Goal: Task Accomplishment & Management: Complete application form

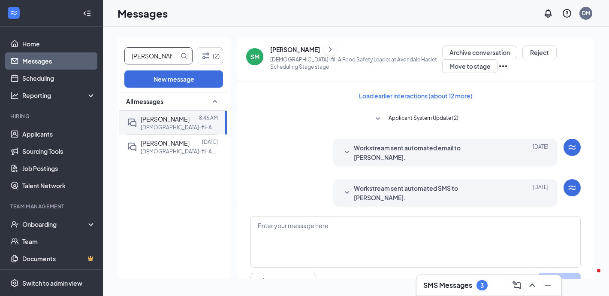
type input "[PERSON_NAME]"
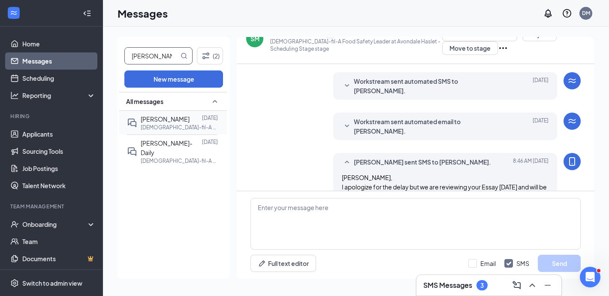
click at [173, 124] on p "[DEMOGRAPHIC_DATA]-fil-A Shift Leader at [GEOGRAPHIC_DATA]" at bounding box center [179, 127] width 77 height 7
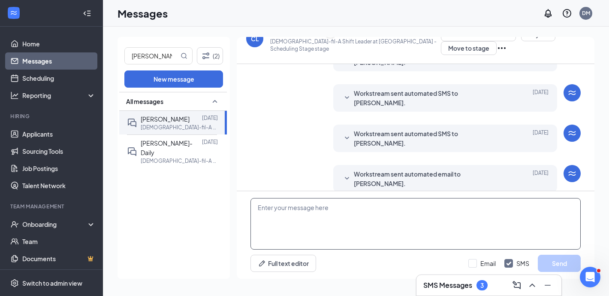
scroll to position [187, 0]
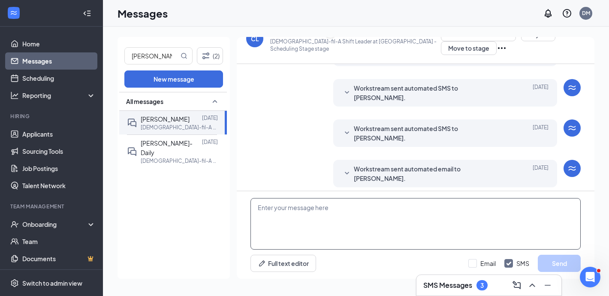
click at [304, 231] on textarea at bounding box center [415, 223] width 330 height 51
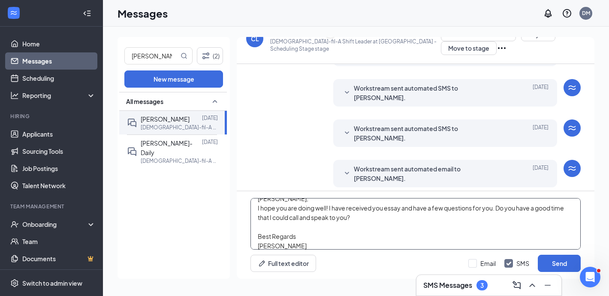
scroll to position [18, 0]
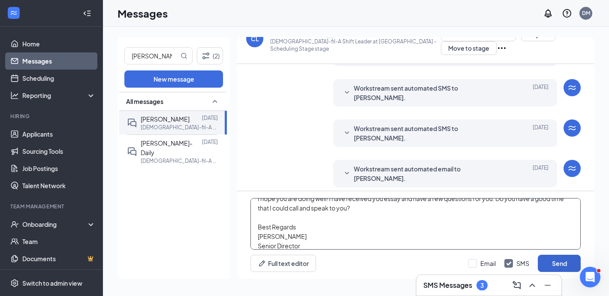
type textarea "Crawford, I hope you are doing well! I have received you essay and have a few q…"
click at [566, 262] on button "Send" at bounding box center [559, 262] width 43 height 17
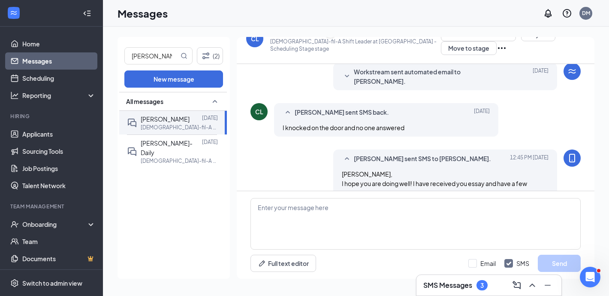
scroll to position [300, 0]
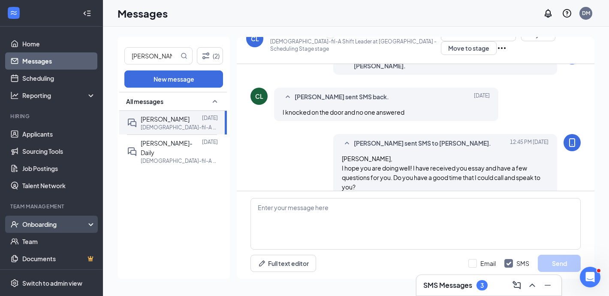
click at [63, 221] on div "Onboarding" at bounding box center [55, 224] width 66 height 9
click at [61, 240] on link "Overview" at bounding box center [58, 240] width 73 height 17
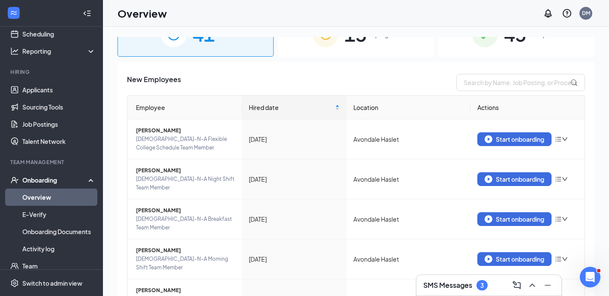
scroll to position [27, 0]
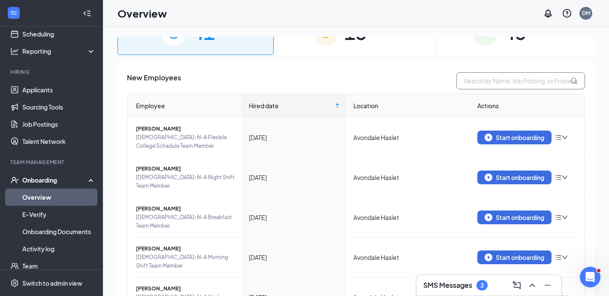
click at [504, 83] on input "text" at bounding box center [520, 80] width 129 height 17
type input "joe"
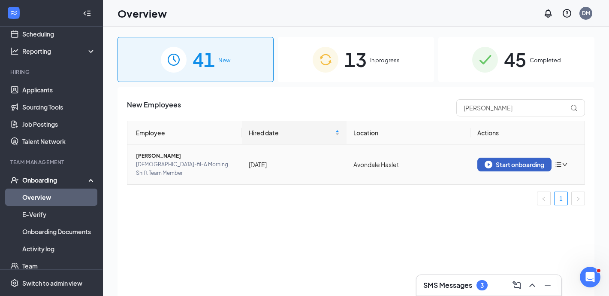
click at [525, 161] on div "Start onboarding" at bounding box center [515, 164] width 60 height 8
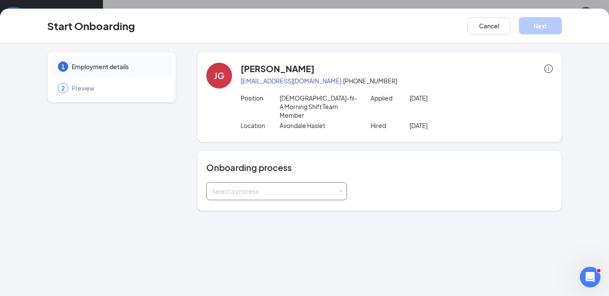
click at [279, 187] on div "Select a process" at bounding box center [275, 191] width 126 height 9
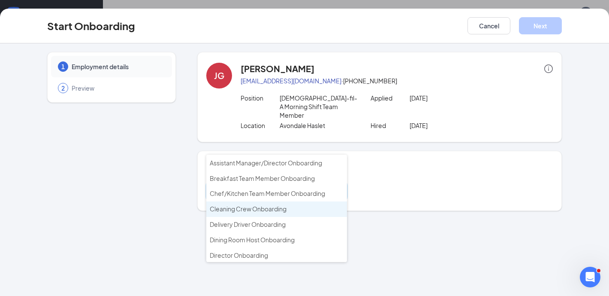
scroll to position [22, 0]
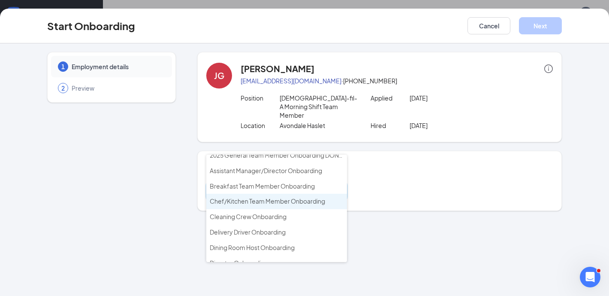
click at [300, 201] on span "Chef/Kitchen Team Member Onboarding" at bounding box center [267, 201] width 115 height 8
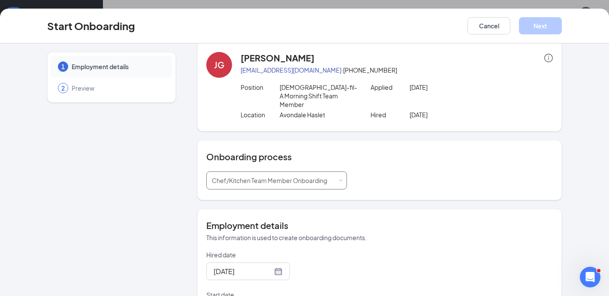
scroll to position [13, 0]
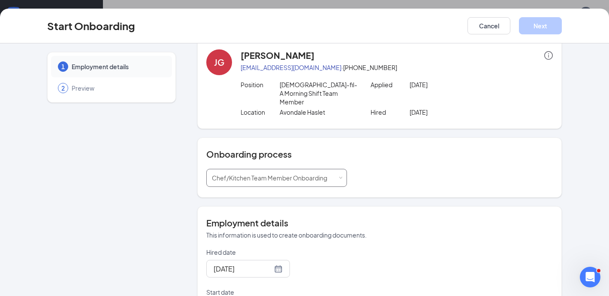
click at [317, 174] on div "Chef/Kitchen Team Member Onboarding" at bounding box center [272, 177] width 121 height 17
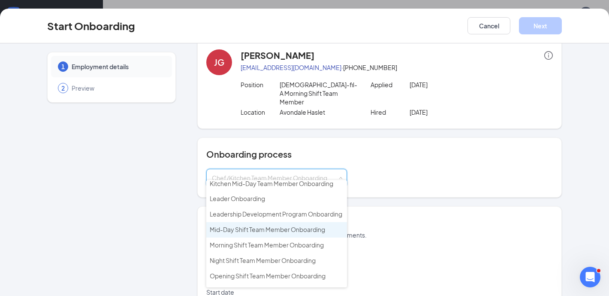
scroll to position [233, 0]
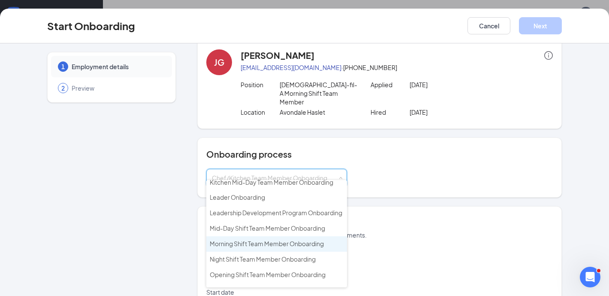
click at [307, 239] on span "Morning Shift Team Member Onboarding" at bounding box center [267, 243] width 114 height 8
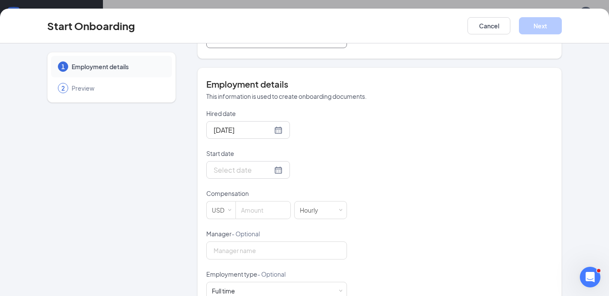
scroll to position [164, 0]
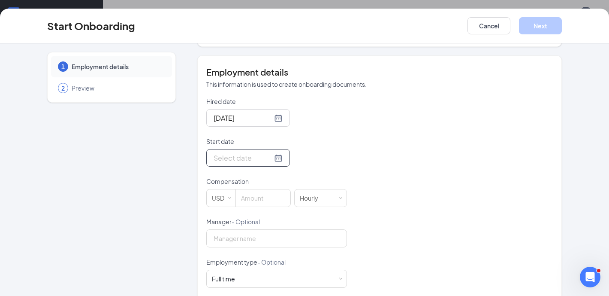
click at [268, 152] on div at bounding box center [248, 157] width 69 height 11
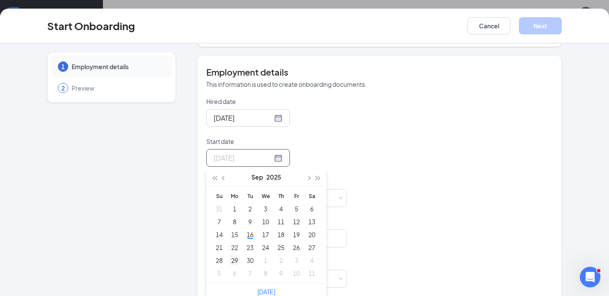
type input "Sep 29, 2025"
click at [236, 255] on div "29" at bounding box center [234, 260] width 10 height 10
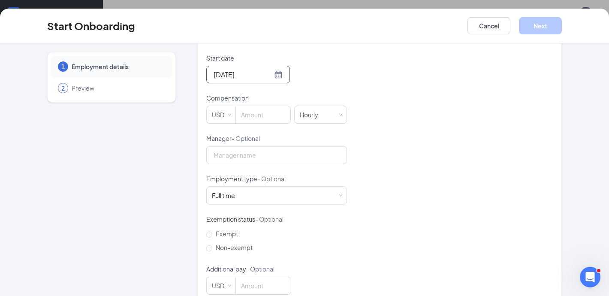
scroll to position [256, 0]
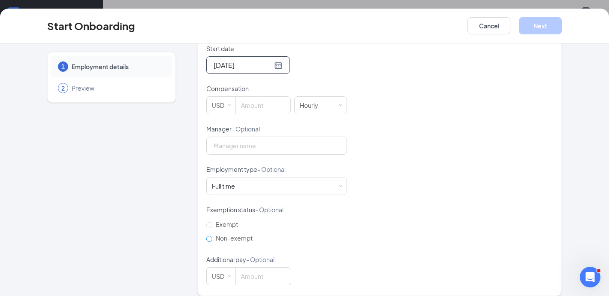
click at [241, 234] on span "Non-exempt" at bounding box center [234, 238] width 44 height 8
click at [212, 235] on input "Non-exempt" at bounding box center [209, 238] width 6 height 6
radio input "true"
click at [254, 96] on input at bounding box center [263, 104] width 54 height 17
type input "16"
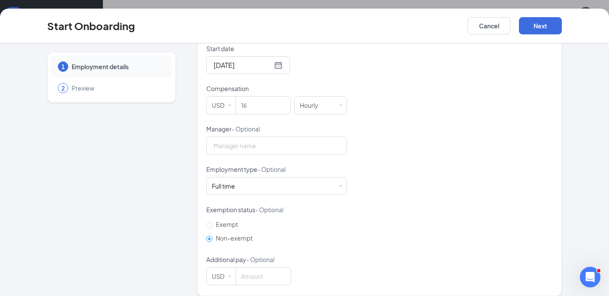
click at [495, 160] on div "Hired date Sep 5, 2025 Start date Sep 29, 2025 Sep 2025 Su Mo Tu We Th Fr Sa 31…" at bounding box center [379, 144] width 347 height 280
click at [537, 30] on button "Next" at bounding box center [540, 25] width 43 height 17
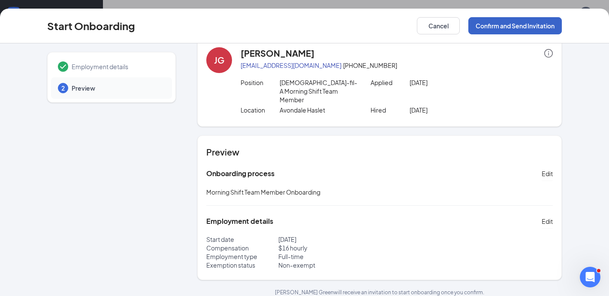
click at [516, 26] on button "Confirm and Send Invitation" at bounding box center [514, 25] width 93 height 17
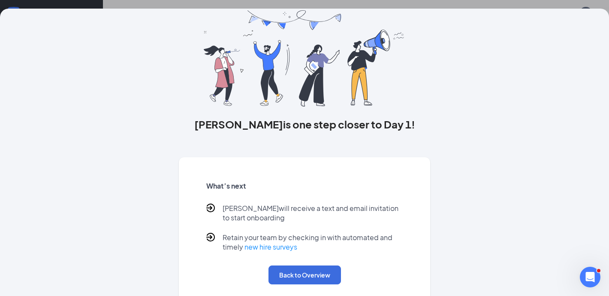
scroll to position [45, 0]
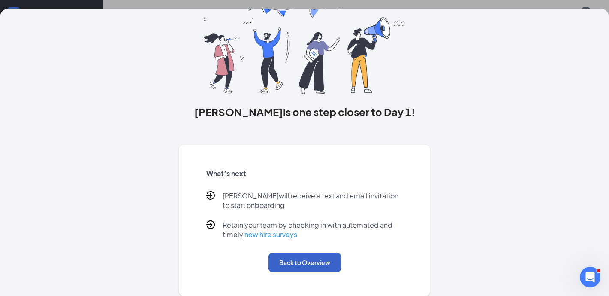
click at [325, 262] on button "Back to Overview" at bounding box center [304, 262] width 72 height 19
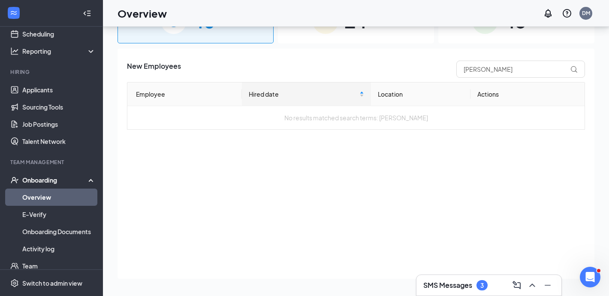
scroll to position [0, 0]
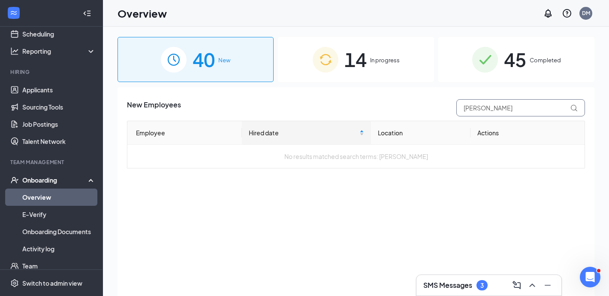
click at [498, 107] on input "joe" at bounding box center [520, 107] width 129 height 17
type input "j"
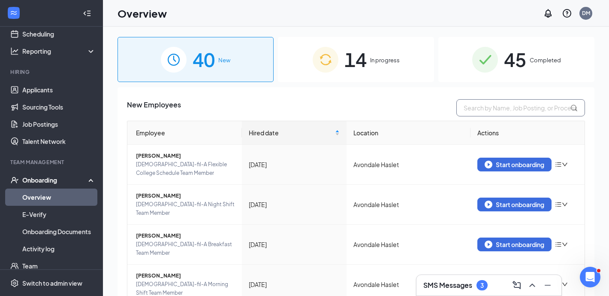
click at [537, 106] on input "text" at bounding box center [520, 107] width 129 height 17
type input "destiny"
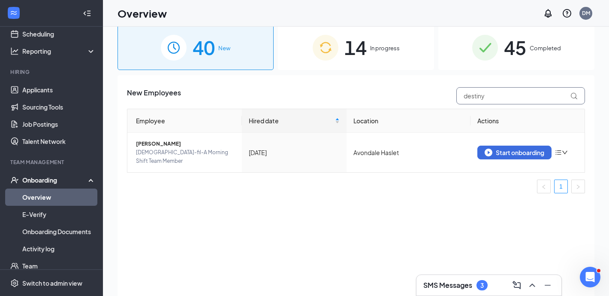
scroll to position [12, 0]
click at [525, 150] on div "Start onboarding" at bounding box center [515, 152] width 60 height 8
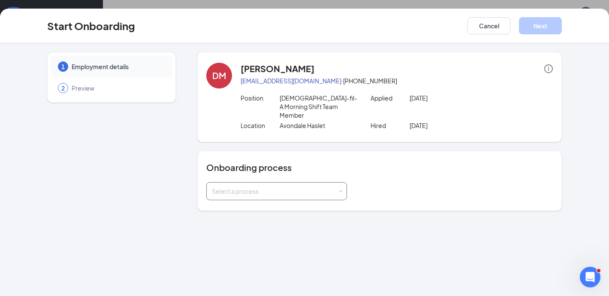
click at [319, 187] on div "Select a process" at bounding box center [275, 191] width 126 height 9
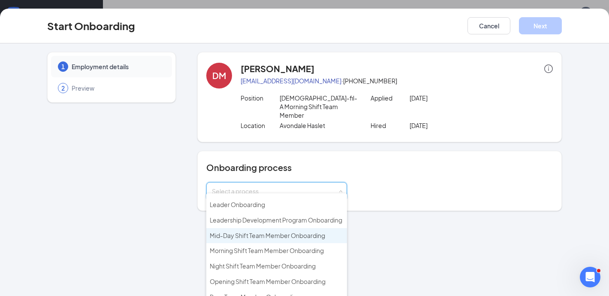
scroll to position [212, 0]
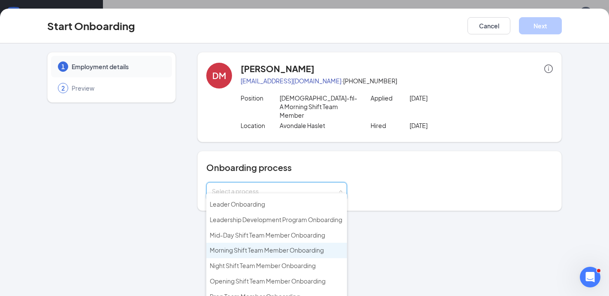
click at [318, 244] on li "Morning Shift Team Member Onboarding" at bounding box center [276, 249] width 141 height 15
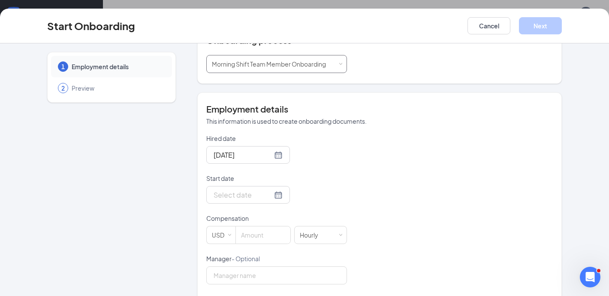
scroll to position [205, 0]
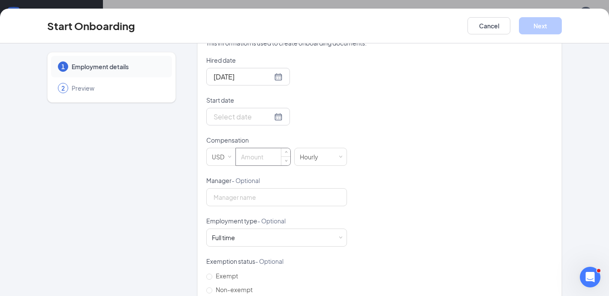
click at [266, 148] on input at bounding box center [263, 156] width 54 height 17
type input "15"
click at [357, 189] on div "Hired date Sep 14, 2025 Start date Compensation USD 15 Hourly Manager - Optiona…" at bounding box center [379, 196] width 347 height 280
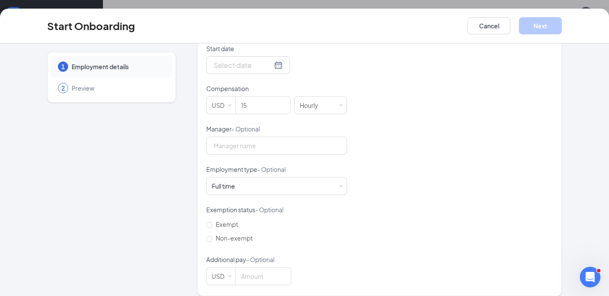
scroll to position [39, 0]
click at [235, 234] on span "Non-exempt" at bounding box center [234, 238] width 44 height 8
click at [212, 235] on input "Non-exempt" at bounding box center [209, 238] width 6 height 6
radio input "true"
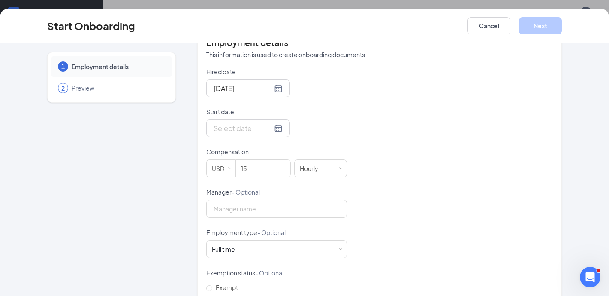
scroll to position [219, 0]
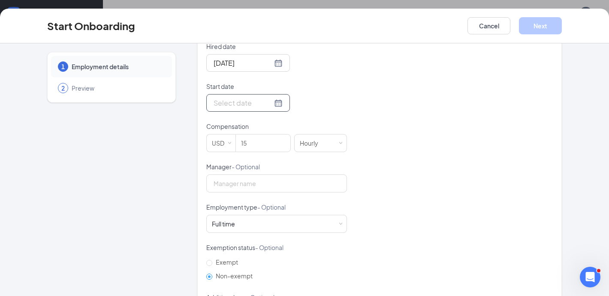
click at [268, 97] on div at bounding box center [248, 102] width 69 height 11
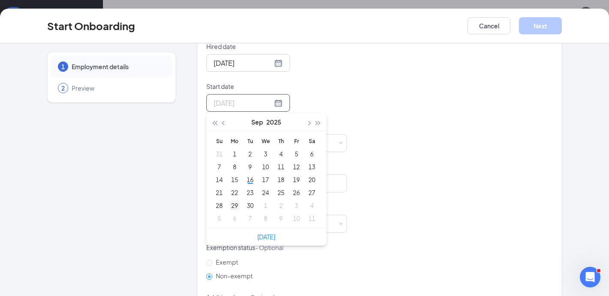
type input "Sep 29, 2025"
click at [234, 200] on div "29" at bounding box center [234, 205] width 10 height 10
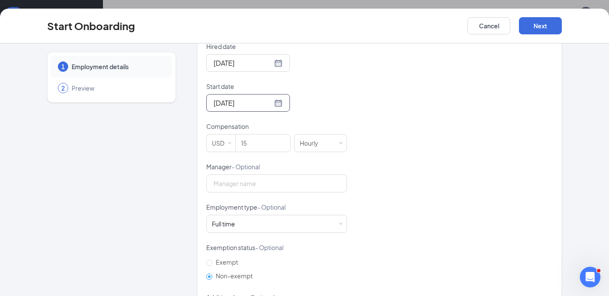
click at [407, 176] on div "Hired date Sep 14, 2025 Start date Sep 29, 2025 Sep 2025 Su Mo Tu We Th Fr Sa 3…" at bounding box center [379, 182] width 347 height 280
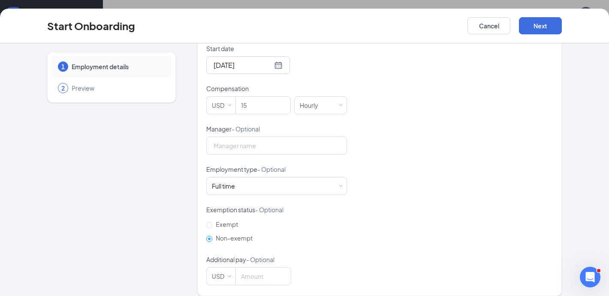
scroll to position [39, 0]
click at [536, 24] on button "Next" at bounding box center [540, 25] width 43 height 17
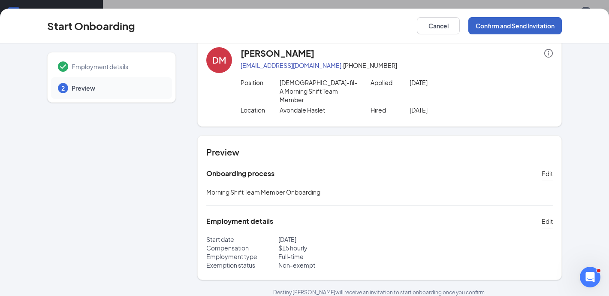
click at [536, 24] on button "Confirm and Send Invitation" at bounding box center [514, 25] width 93 height 17
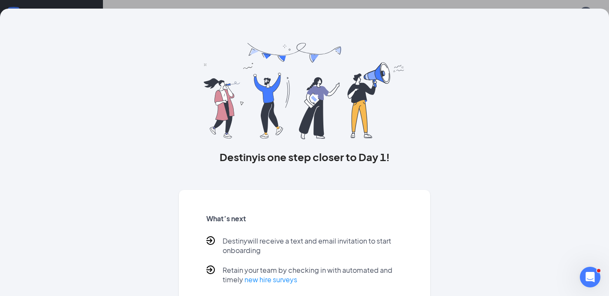
scroll to position [45, 0]
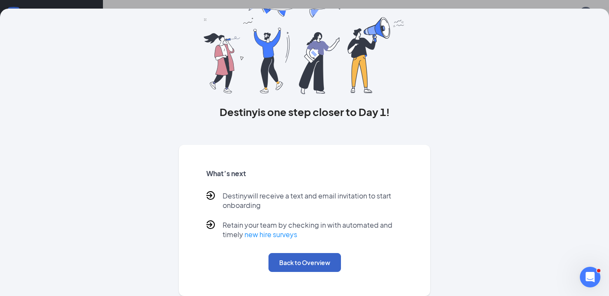
click at [316, 264] on button "Back to Overview" at bounding box center [304, 262] width 72 height 19
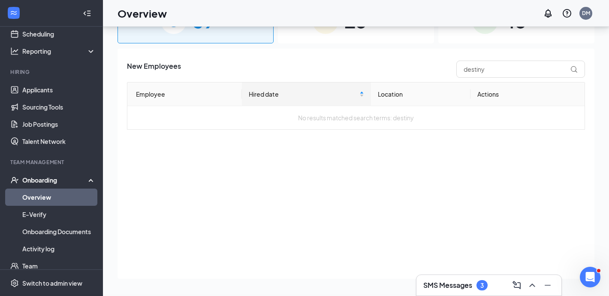
scroll to position [0, 0]
drag, startPoint x: 506, startPoint y: 66, endPoint x: 452, endPoint y: 67, distance: 54.1
click at [452, 67] on div "destiny" at bounding box center [518, 68] width 133 height 17
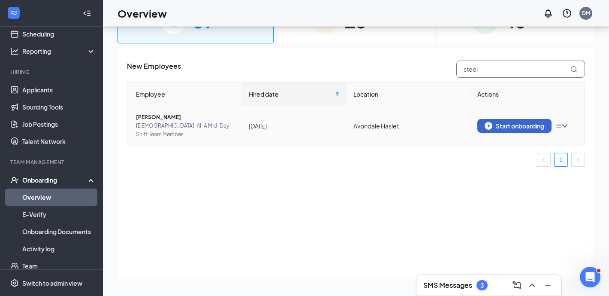
type input "steel"
click at [500, 122] on div "Start onboarding" at bounding box center [515, 126] width 60 height 8
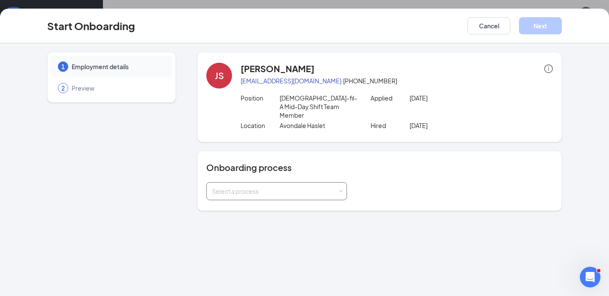
click at [316, 187] on div "Select a process" at bounding box center [277, 190] width 130 height 17
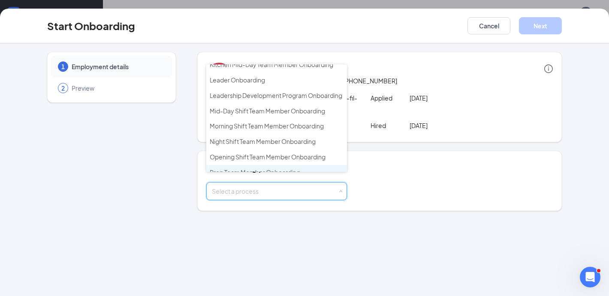
scroll to position [215, 0]
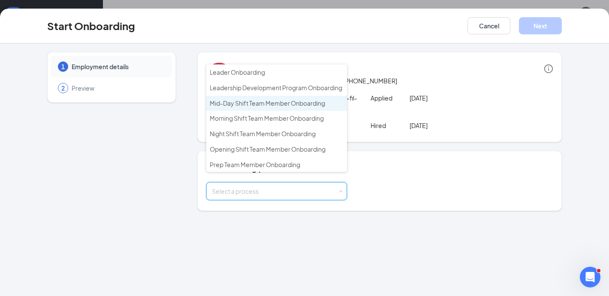
click at [302, 99] on span "Mid-Day Shift Team Member Onboarding" at bounding box center [267, 103] width 115 height 8
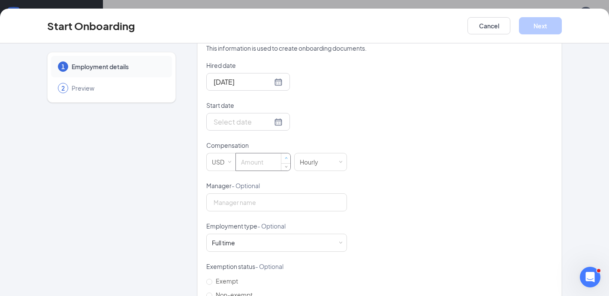
scroll to position [208, 0]
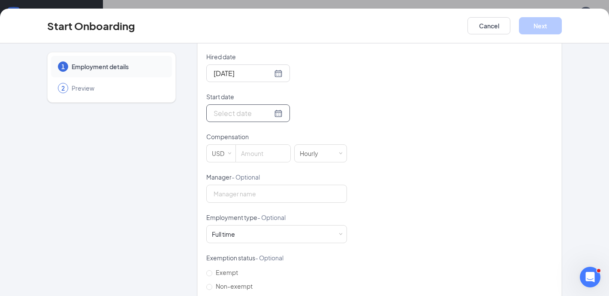
click at [266, 108] on div at bounding box center [248, 113] width 69 height 11
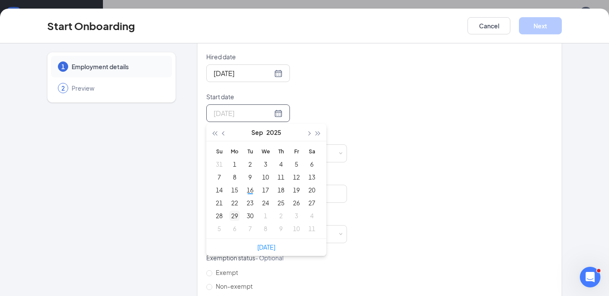
type input "Sep 29, 2025"
click at [235, 210] on div "29" at bounding box center [234, 215] width 10 height 10
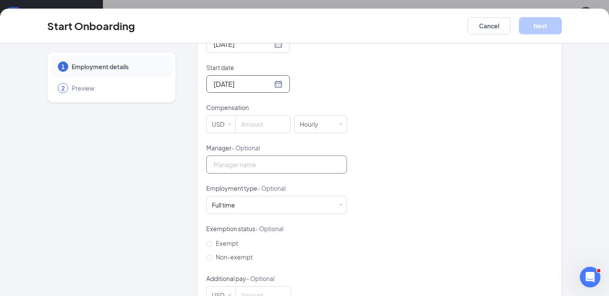
scroll to position [239, 0]
click at [262, 114] on input at bounding box center [263, 122] width 54 height 17
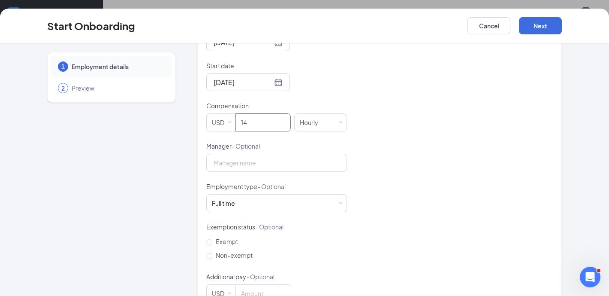
type input "14"
click at [416, 181] on div "Hired date Sep 5, 2025 Start date Sep 29, 2025 Sep 2025 Su Mo Tu We Th Fr Sa 31…" at bounding box center [379, 161] width 347 height 280
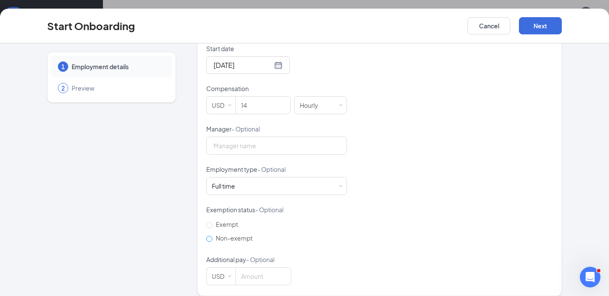
click at [245, 234] on span "Non-exempt" at bounding box center [234, 238] width 44 height 8
click at [212, 235] on input "Non-exempt" at bounding box center [209, 238] width 6 height 6
radio input "true"
click at [541, 27] on button "Next" at bounding box center [540, 25] width 43 height 17
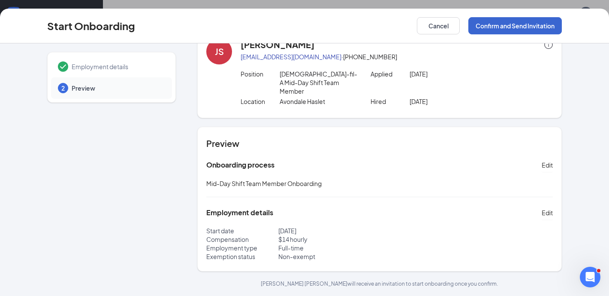
scroll to position [15, 0]
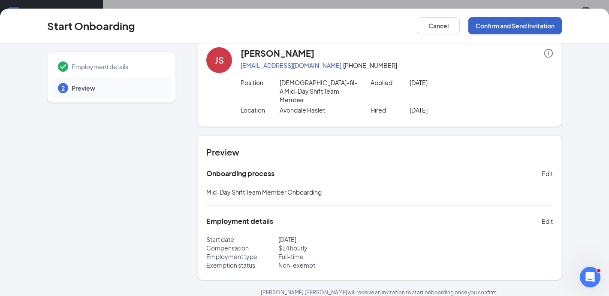
click at [531, 31] on button "Confirm and Send Invitation" at bounding box center [514, 25] width 93 height 17
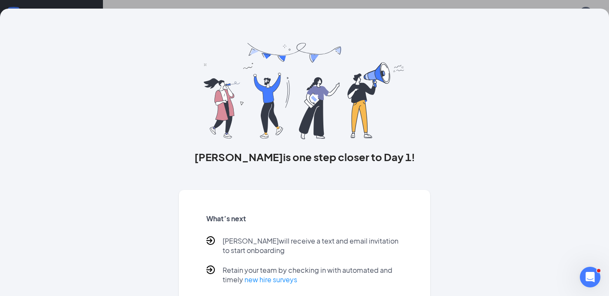
scroll to position [45, 0]
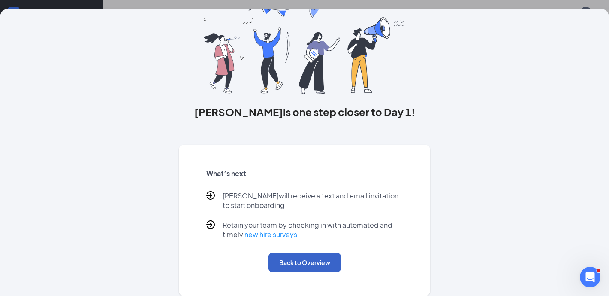
click at [304, 270] on button "Back to Overview" at bounding box center [304, 262] width 72 height 19
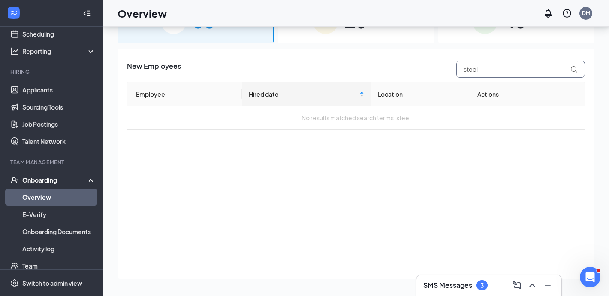
click at [492, 69] on input "steel" at bounding box center [520, 68] width 129 height 17
type input "s"
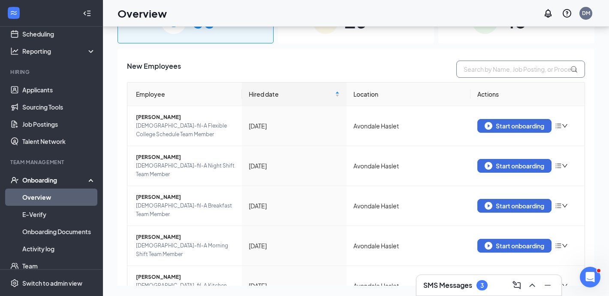
click at [537, 64] on input "text" at bounding box center [520, 68] width 129 height 17
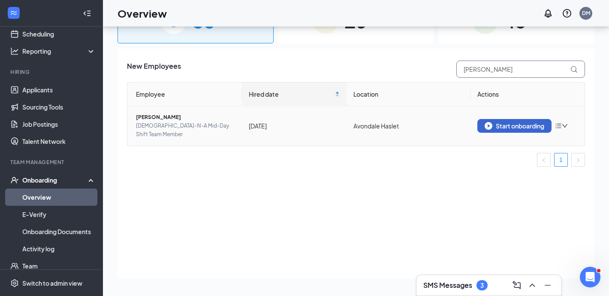
type input "rebecca"
click at [521, 122] on div "Start onboarding" at bounding box center [515, 126] width 60 height 8
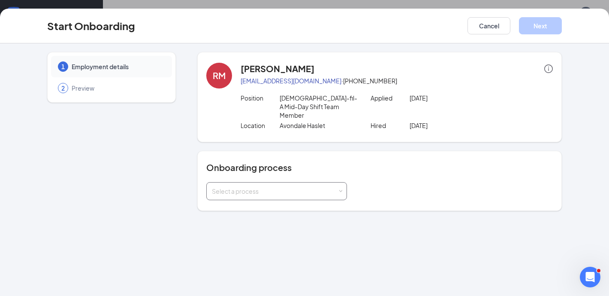
click at [294, 187] on div "Select a process" at bounding box center [275, 191] width 126 height 9
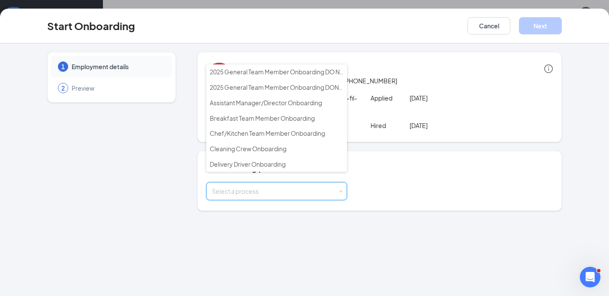
click at [389, 165] on div "Onboarding process Select a process" at bounding box center [379, 180] width 347 height 39
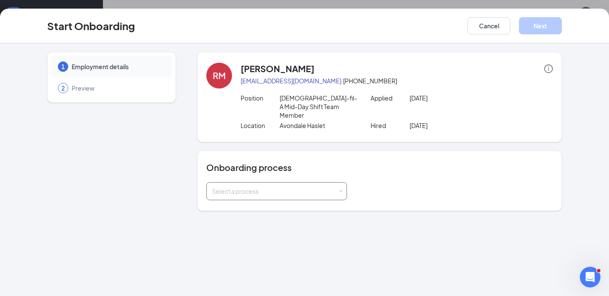
click at [324, 187] on div "Select a process" at bounding box center [275, 191] width 126 height 9
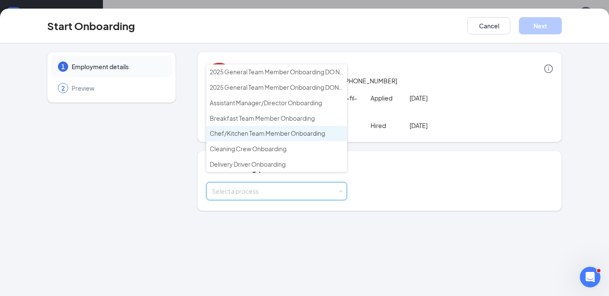
click at [303, 133] on span "Chef/Kitchen Team Member Onboarding" at bounding box center [267, 133] width 115 height 8
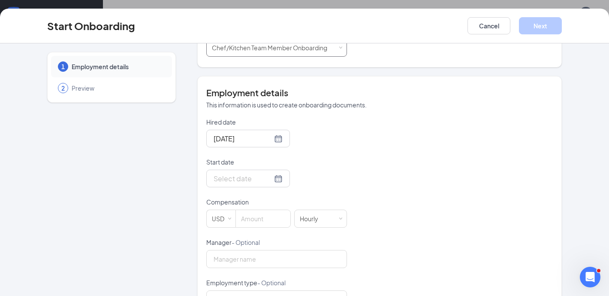
scroll to position [211, 0]
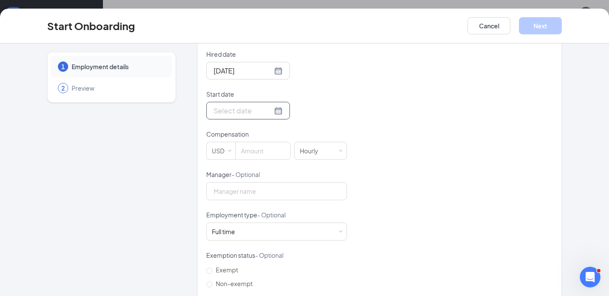
click at [268, 105] on div at bounding box center [248, 110] width 69 height 11
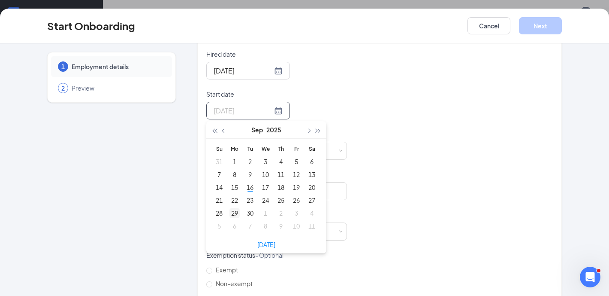
type input "Sep 29, 2025"
click at [235, 208] on div "29" at bounding box center [234, 213] width 10 height 10
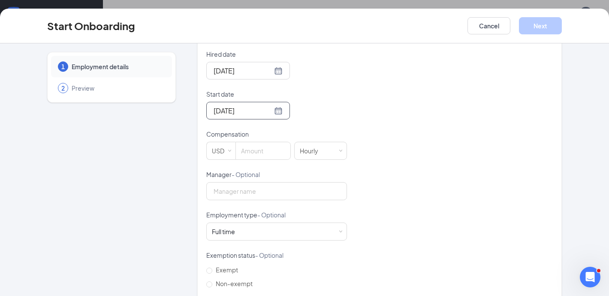
click at [416, 163] on div "Hired date Sep 14, 2025 Start date Sep 29, 2025 Sep 2025 Su Mo Tu We Th Fr Sa 3…" at bounding box center [379, 190] width 347 height 280
click at [260, 143] on input at bounding box center [263, 150] width 54 height 17
type input "10"
click at [410, 187] on div "Hired date Sep 14, 2025 Start date Sep 29, 2025 Sep 2025 Su Mo Tu We Th Fr Sa 3…" at bounding box center [379, 190] width 347 height 280
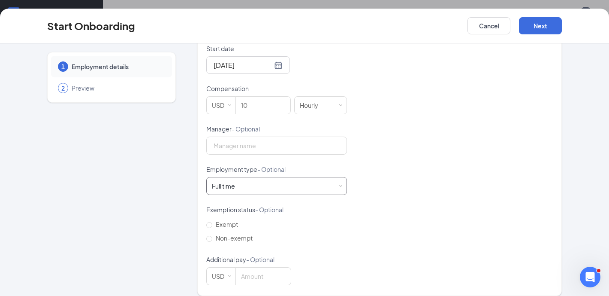
click at [229, 181] on div "Full time" at bounding box center [223, 185] width 23 height 9
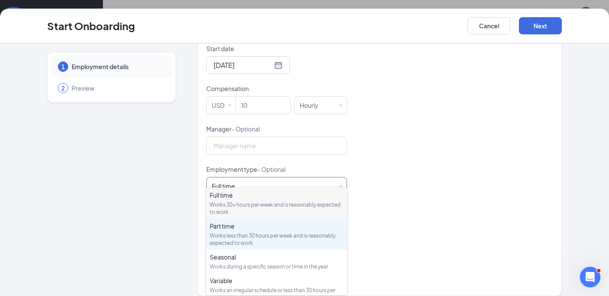
click at [234, 231] on div "Part time Works less than 30 hours per week and is reasonably expected to work" at bounding box center [277, 233] width 134 height 25
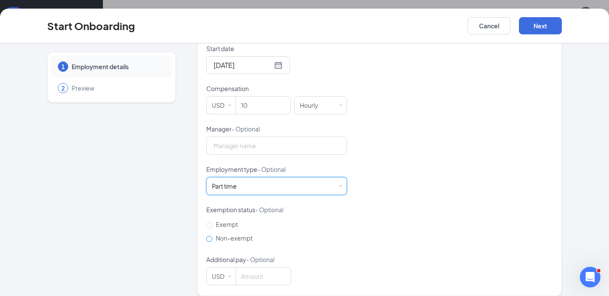
click at [232, 234] on span "Non-exempt" at bounding box center [234, 238] width 44 height 8
click at [212, 235] on input "Non-exempt" at bounding box center [209, 238] width 6 height 6
radio input "true"
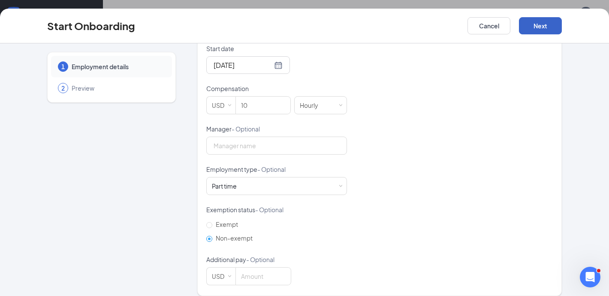
click at [547, 30] on button "Next" at bounding box center [540, 25] width 43 height 17
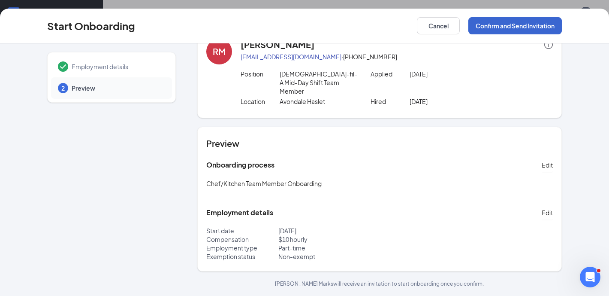
scroll to position [15, 0]
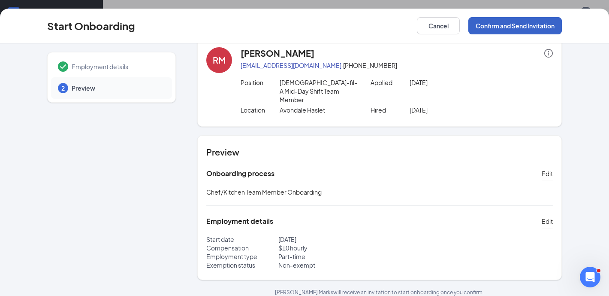
click at [531, 28] on button "Confirm and Send Invitation" at bounding box center [514, 25] width 93 height 17
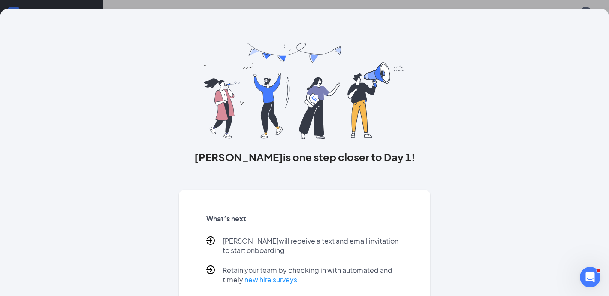
scroll to position [45, 0]
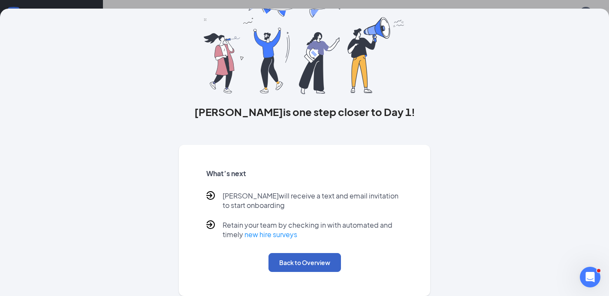
click at [311, 268] on button "Back to Overview" at bounding box center [304, 262] width 72 height 19
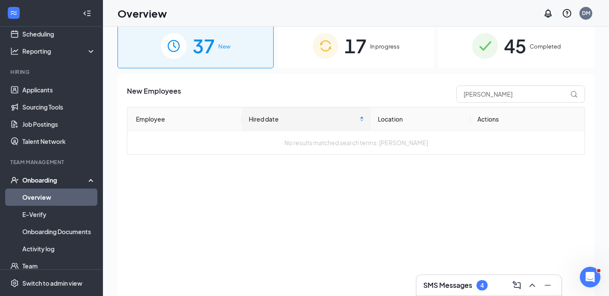
scroll to position [0, 0]
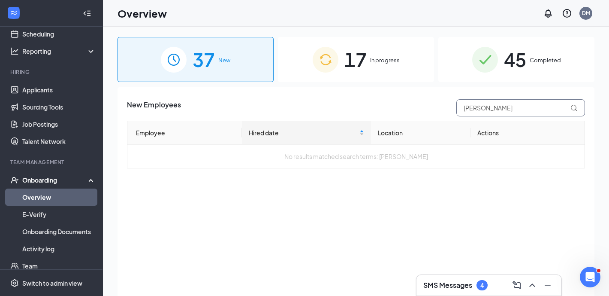
click at [495, 108] on input "rebecca" at bounding box center [520, 107] width 129 height 17
type input "r"
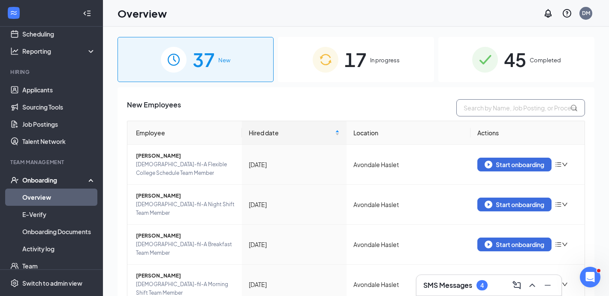
click at [525, 107] on input "text" at bounding box center [520, 107] width 129 height 17
type input "brooklyn"
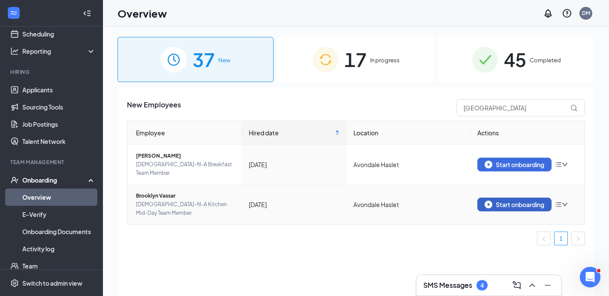
click at [495, 200] on div "Start onboarding" at bounding box center [515, 204] width 60 height 8
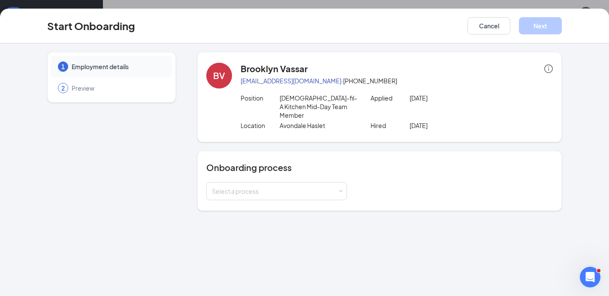
scroll to position [39, 0]
click at [333, 187] on div "Select a process" at bounding box center [275, 191] width 126 height 9
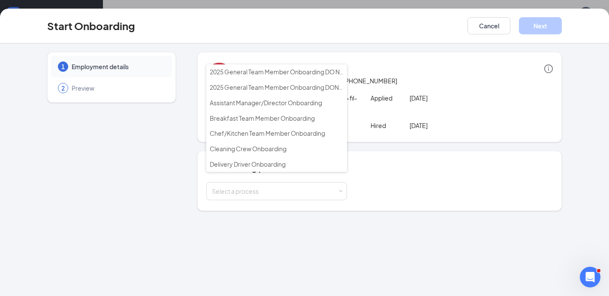
click at [386, 182] on div "Select a process" at bounding box center [379, 191] width 347 height 18
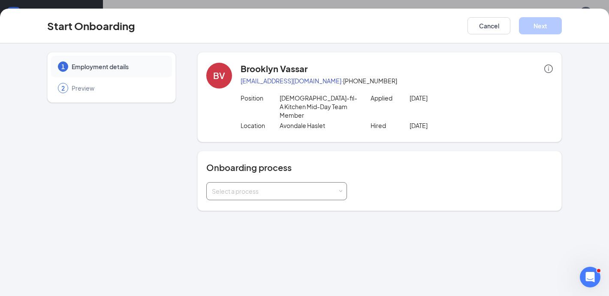
click at [318, 187] on div "Select a process" at bounding box center [275, 191] width 126 height 9
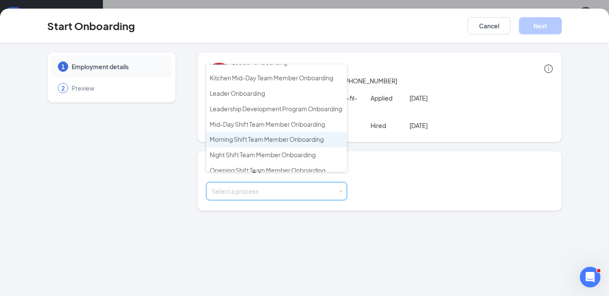
scroll to position [194, 0]
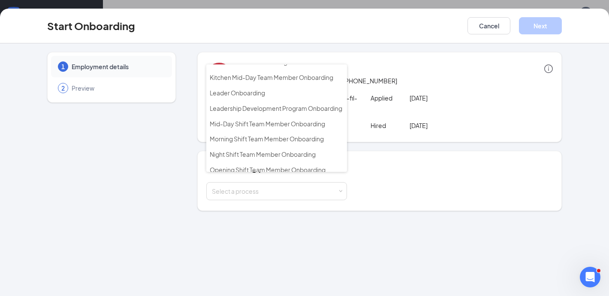
click at [404, 182] on div "Select a process" at bounding box center [379, 191] width 347 height 18
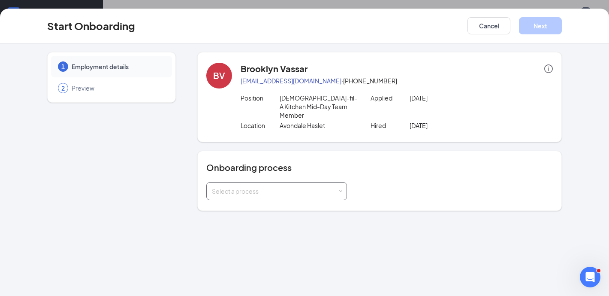
click at [301, 187] on div "Select a process" at bounding box center [275, 191] width 126 height 9
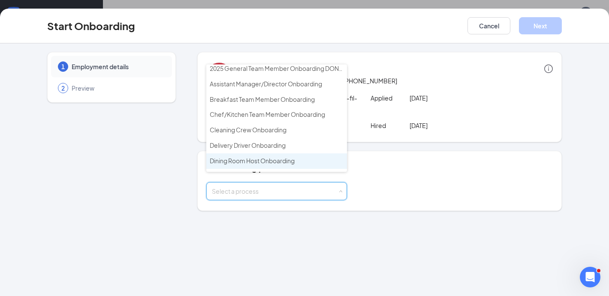
scroll to position [14, 0]
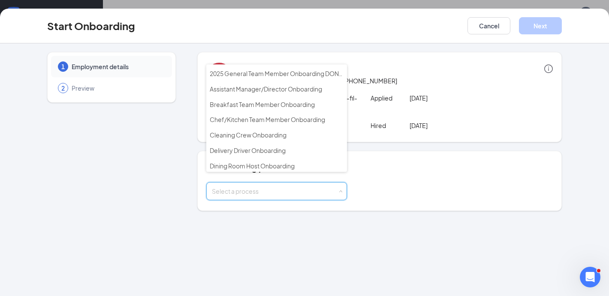
click at [409, 184] on div "Select a process" at bounding box center [379, 191] width 347 height 18
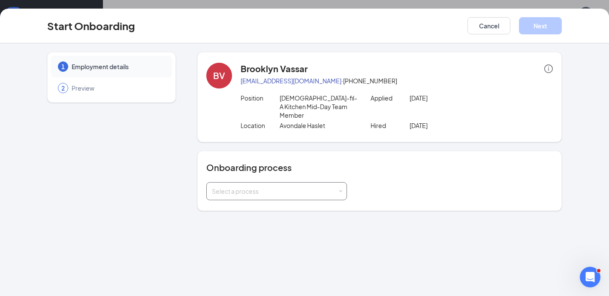
click at [325, 187] on div "Select a process" at bounding box center [275, 191] width 126 height 9
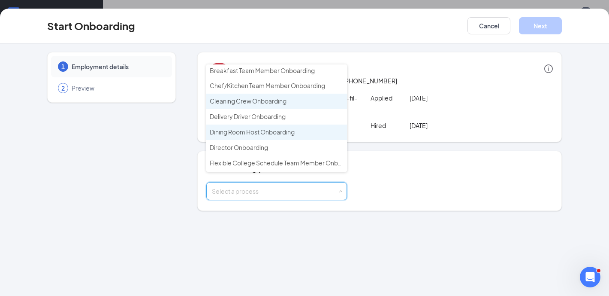
scroll to position [49, 0]
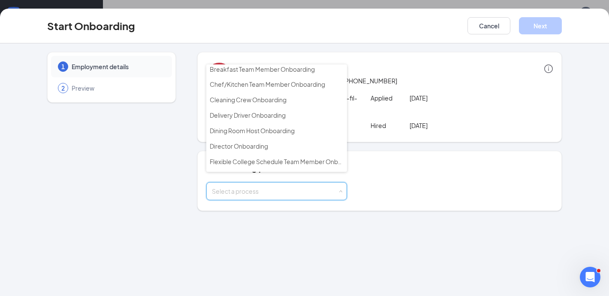
click at [427, 205] on div "1 Employment details 2 Preview BV Brooklyn Vassar bvassar05@gmail.com · (682) 8…" at bounding box center [304, 169] width 609 height 252
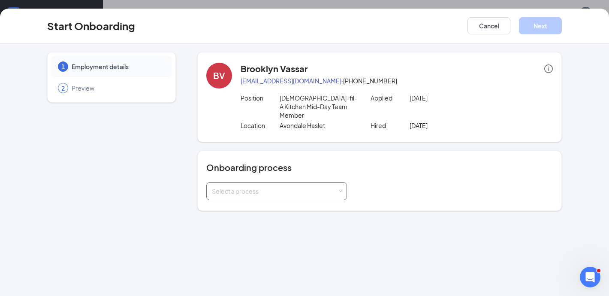
click at [271, 187] on div "Select a process" at bounding box center [275, 191] width 126 height 9
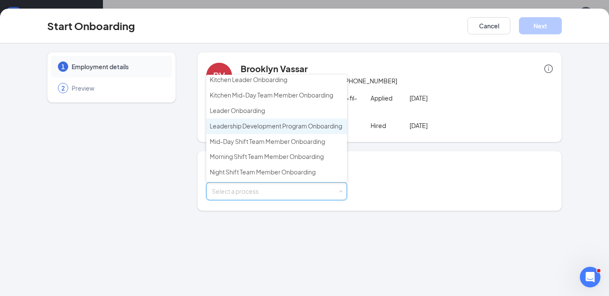
scroll to position [188, 0]
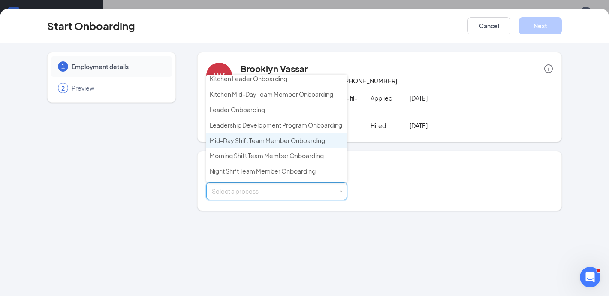
click at [312, 134] on li "Mid-Day Shift Team Member Onboarding" at bounding box center [276, 140] width 141 height 15
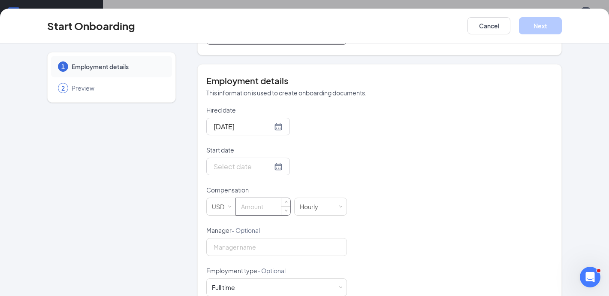
scroll to position [163, 0]
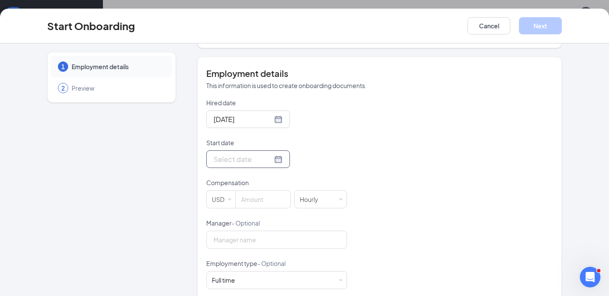
click at [268, 155] on div at bounding box center [248, 159] width 69 height 11
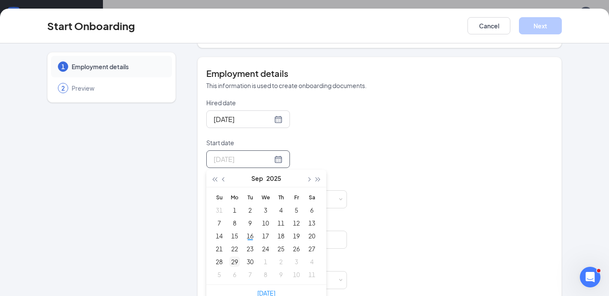
type input "Sep 29, 2025"
click at [235, 256] on div "29" at bounding box center [234, 261] width 10 height 10
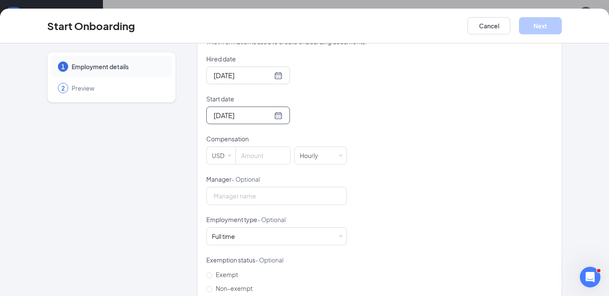
scroll to position [256, 0]
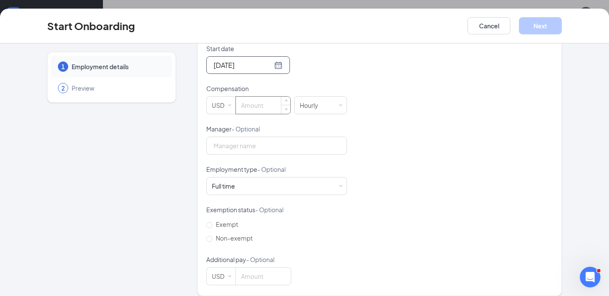
click at [261, 96] on input at bounding box center [263, 104] width 54 height 17
type input "13.25"
click at [390, 157] on div "Hired date Sep 8, 2025 Start date Sep 29, 2025 Sep 2025 Su Mo Tu We Th Fr Sa 31…" at bounding box center [379, 144] width 347 height 280
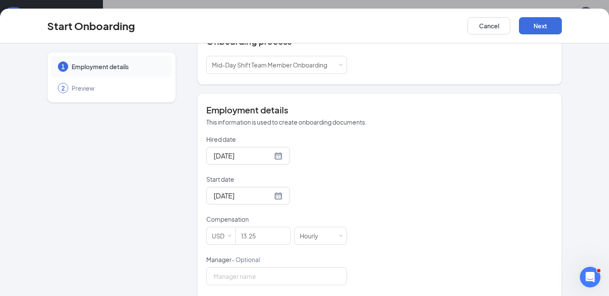
scroll to position [115, 0]
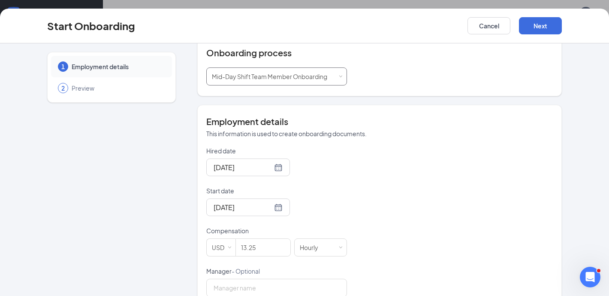
click at [311, 72] on span "Mid-Day Shift Team Member Onboarding" at bounding box center [269, 76] width 115 height 8
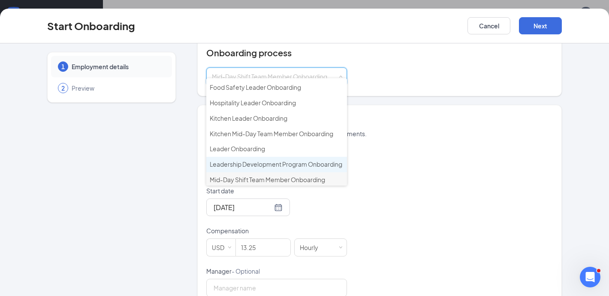
scroll to position [178, 0]
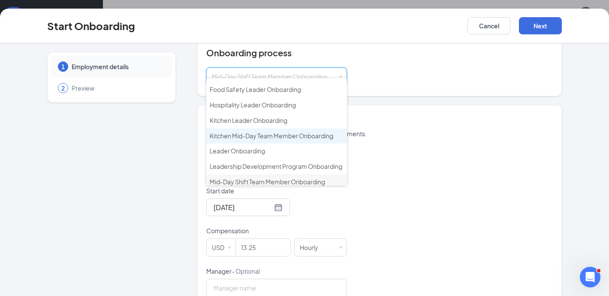
click at [305, 130] on li "Kitchen Mid-Day Team Member Onboarding" at bounding box center [276, 135] width 141 height 15
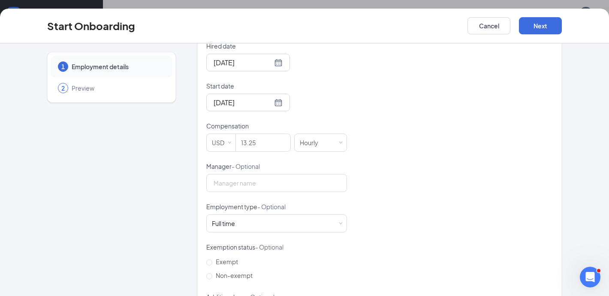
scroll to position [256, 0]
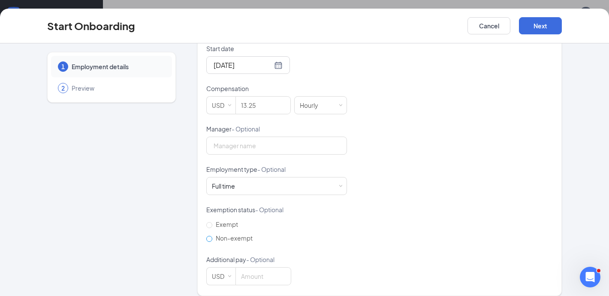
click at [237, 234] on span "Non-exempt" at bounding box center [234, 238] width 44 height 8
click at [212, 235] on input "Non-exempt" at bounding box center [209, 238] width 6 height 6
radio input "true"
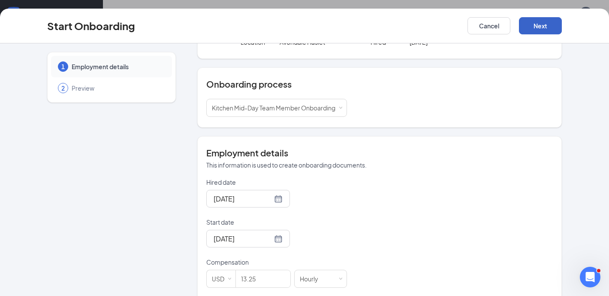
click at [543, 22] on button "Next" at bounding box center [540, 25] width 43 height 17
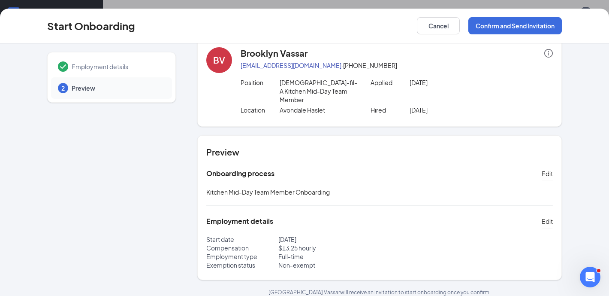
scroll to position [39, 0]
click at [510, 31] on button "Confirm and Send Invitation" at bounding box center [514, 25] width 93 height 17
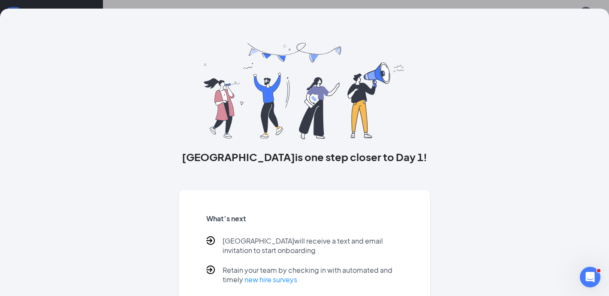
scroll to position [45, 0]
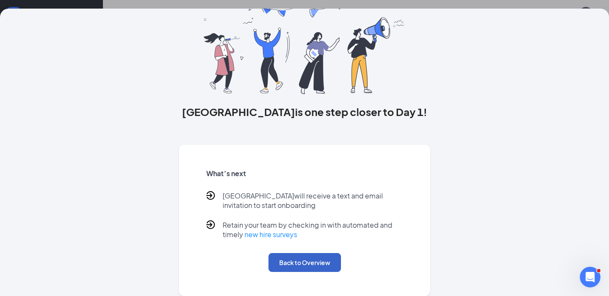
click at [323, 253] on button "Back to Overview" at bounding box center [304, 262] width 72 height 19
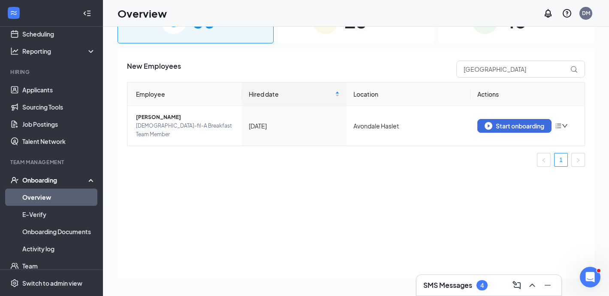
scroll to position [0, 0]
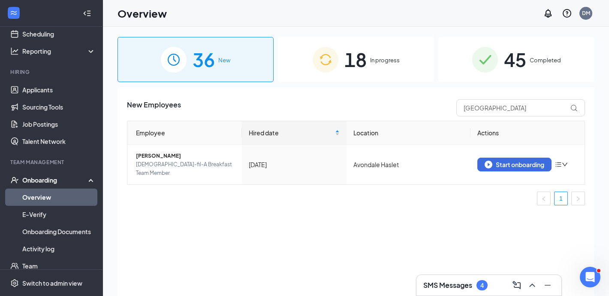
click at [398, 55] on div "18 In progress" at bounding box center [356, 59] width 156 height 45
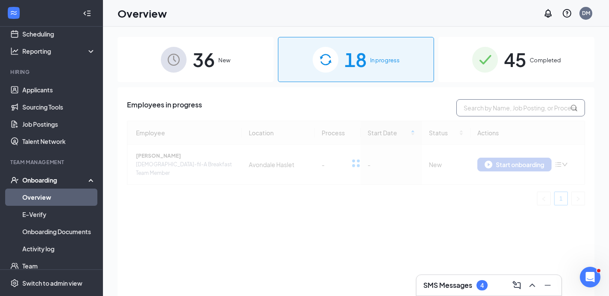
click at [510, 108] on input "text" at bounding box center [520, 107] width 129 height 17
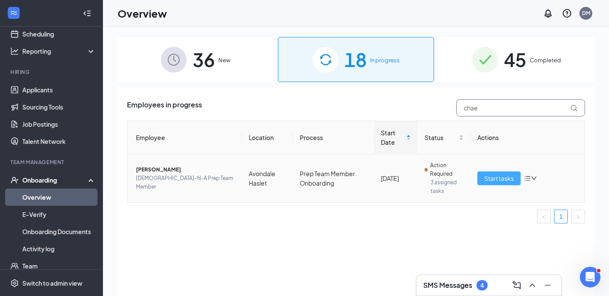
type input "chae"
click at [496, 181] on span "Start tasks" at bounding box center [499, 177] width 30 height 9
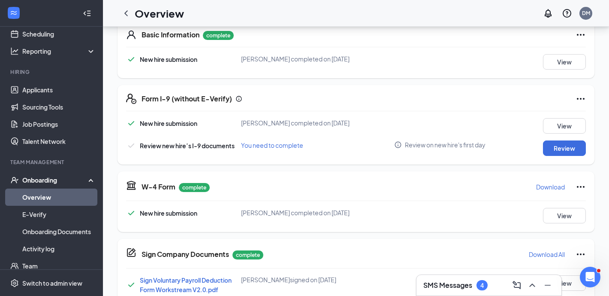
scroll to position [134, 0]
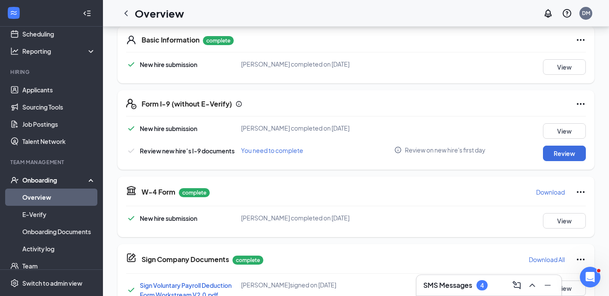
click at [581, 100] on icon "Ellipses" at bounding box center [581, 104] width 10 height 10
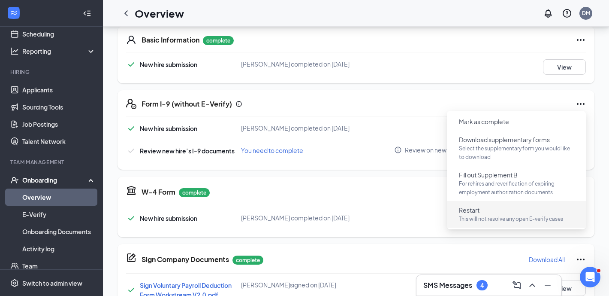
click at [503, 220] on p "This will not resolve any open E-verify cases" at bounding box center [516, 218] width 115 height 9
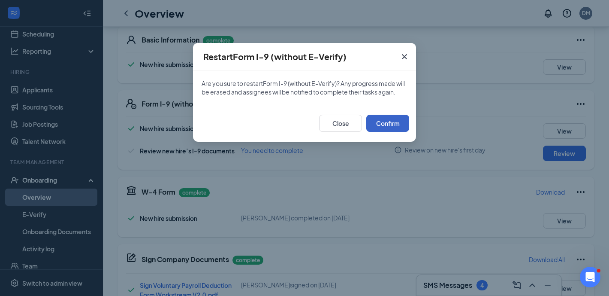
click at [397, 121] on button "Confirm" at bounding box center [387, 123] width 43 height 17
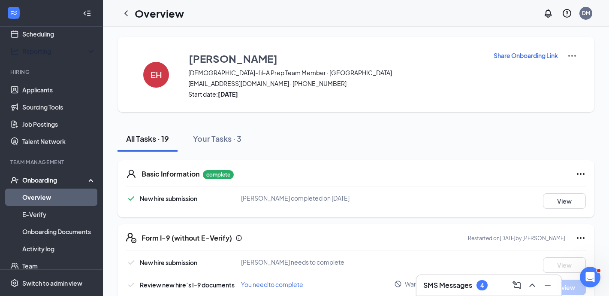
scroll to position [0, 0]
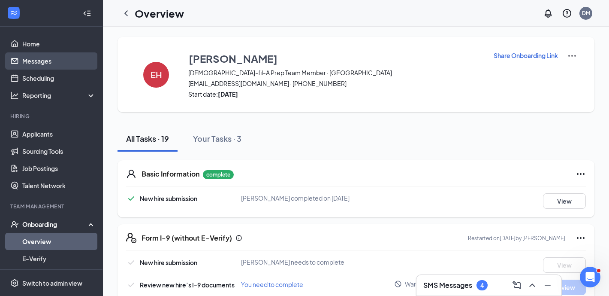
click at [42, 66] on link "Messages" at bounding box center [58, 60] width 73 height 17
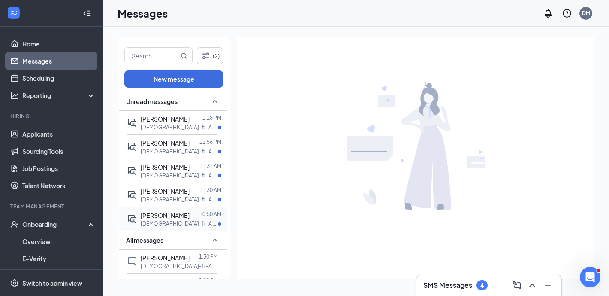
click at [187, 217] on span "Cynthia Cindy Kiser" at bounding box center [165, 215] width 49 height 8
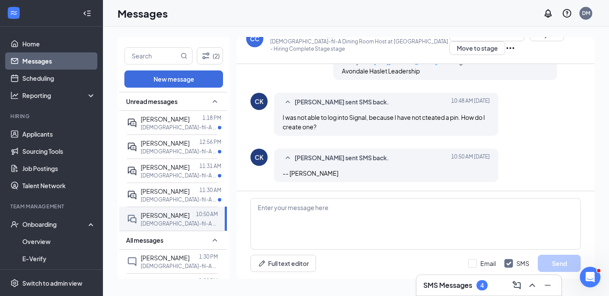
scroll to position [420, 0]
click at [323, 217] on textarea at bounding box center [415, 223] width 330 height 51
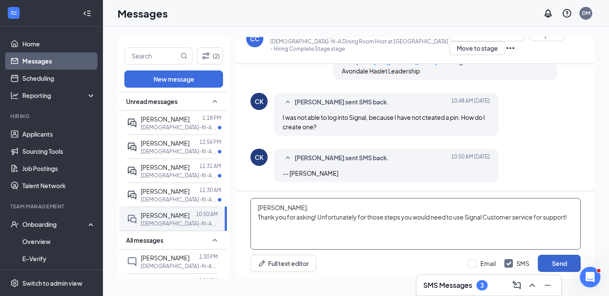
type textarea "Cynthia, Thank you for asking! Unfortunately for those steps you would need to …"
click at [562, 255] on button "Send" at bounding box center [559, 262] width 43 height 17
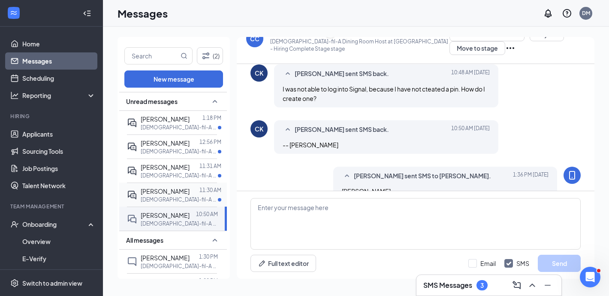
scroll to position [455, 0]
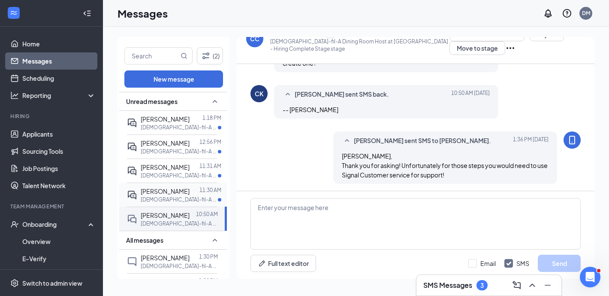
click at [169, 192] on span "Jonathon Villarreal" at bounding box center [165, 191] width 49 height 8
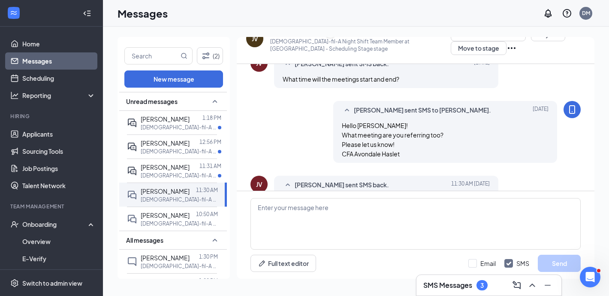
scroll to position [279, 0]
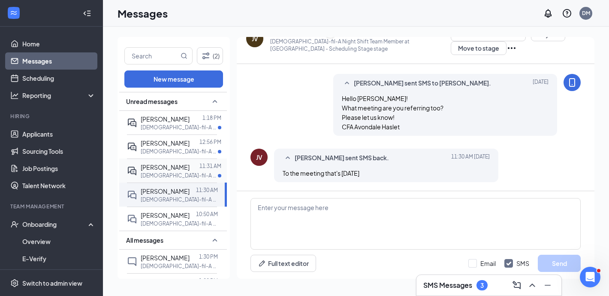
click at [185, 172] on p "Chick-fil-A Leadership Development Program at Avondale Haslet" at bounding box center [179, 175] width 77 height 7
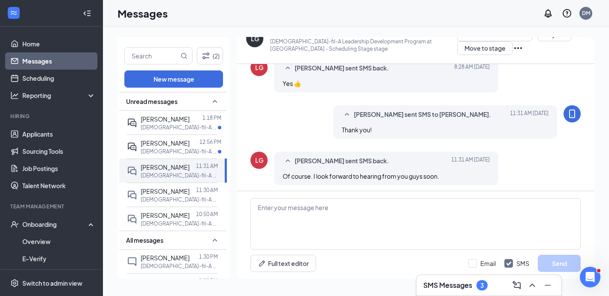
scroll to position [534, 0]
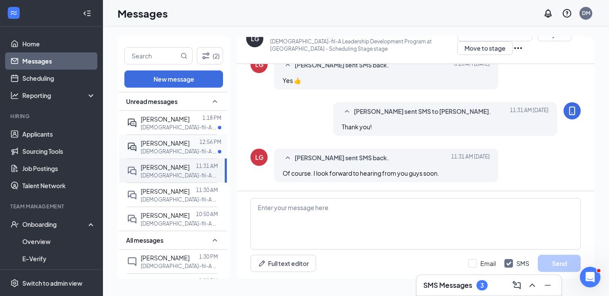
click at [184, 149] on p "Chick-fil-A Flexible College Schedule Team Member at Avondale Haslet" at bounding box center [179, 151] width 77 height 7
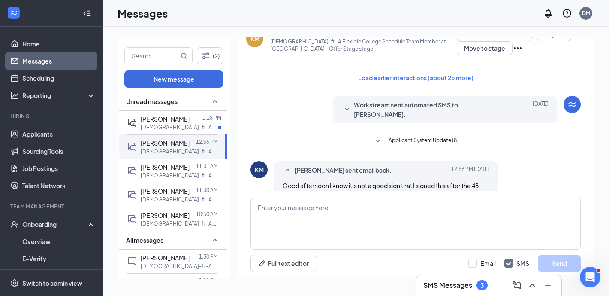
click at [382, 136] on icon "SmallChevronDown" at bounding box center [378, 141] width 10 height 10
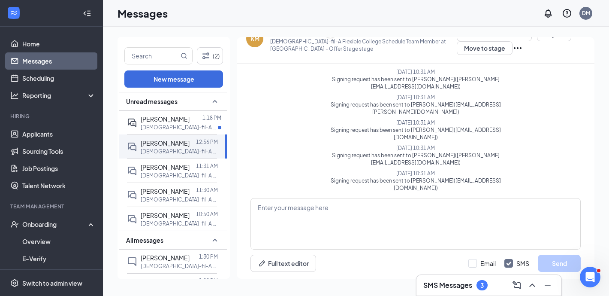
scroll to position [191, 0]
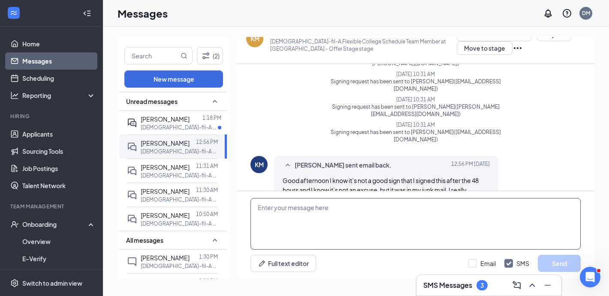
click at [343, 217] on textarea at bounding box center [415, 223] width 330 height 51
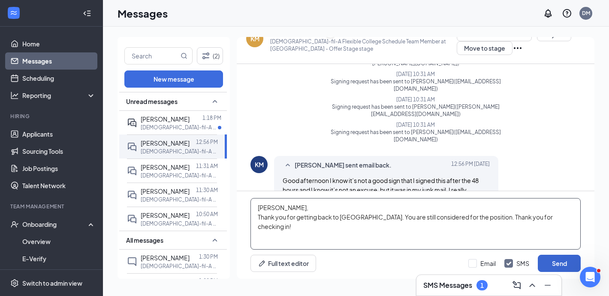
type textarea "Kyelynn, Thank you for getting back to us. You are still considered for the pos…"
click at [557, 260] on button "Send" at bounding box center [559, 262] width 43 height 17
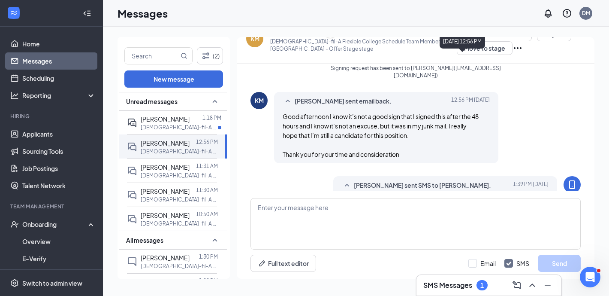
scroll to position [256, 0]
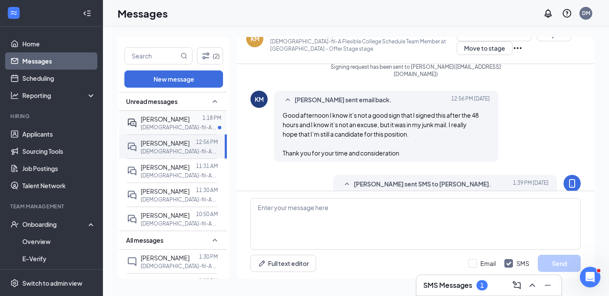
click at [174, 121] on span "Crawford Lydle" at bounding box center [165, 119] width 49 height 8
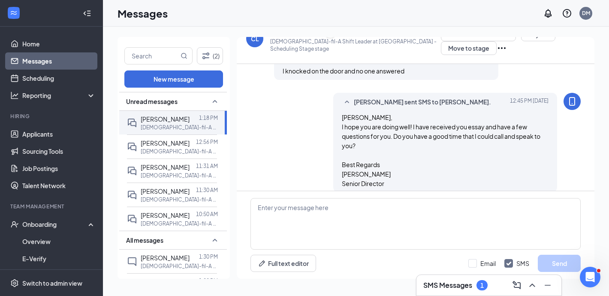
scroll to position [321, 0]
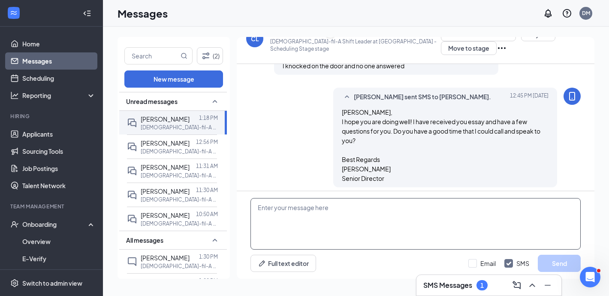
click at [310, 211] on textarea at bounding box center [415, 223] width 330 height 51
type textarea "L"
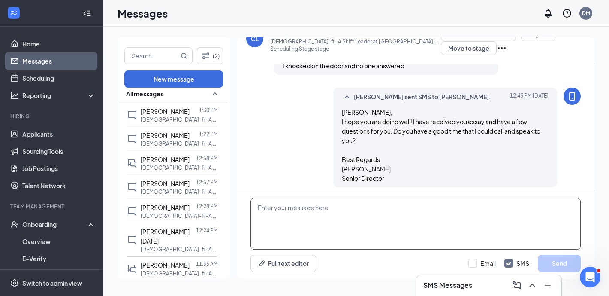
scroll to position [0, 0]
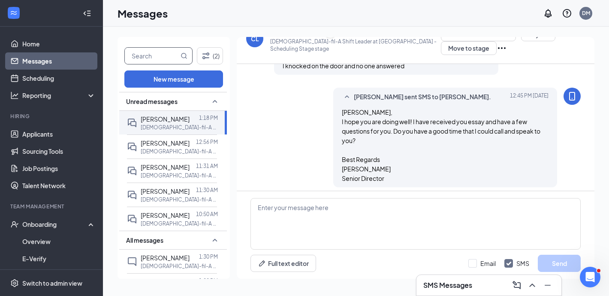
click at [146, 51] on input "text" at bounding box center [152, 56] width 54 height 16
click at [50, 226] on div "Onboarding" at bounding box center [55, 224] width 66 height 9
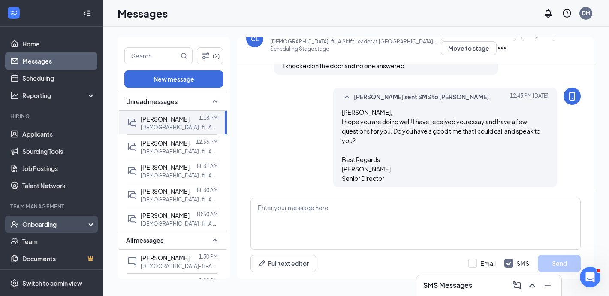
scroll to position [18, 0]
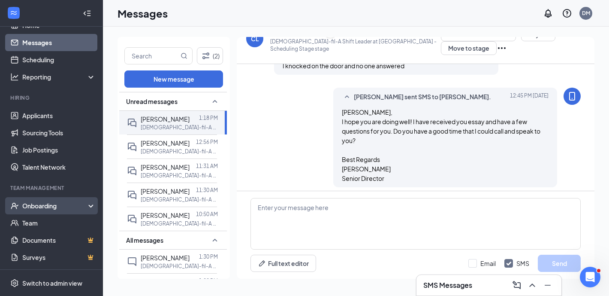
click at [73, 202] on div "Onboarding" at bounding box center [55, 205] width 66 height 9
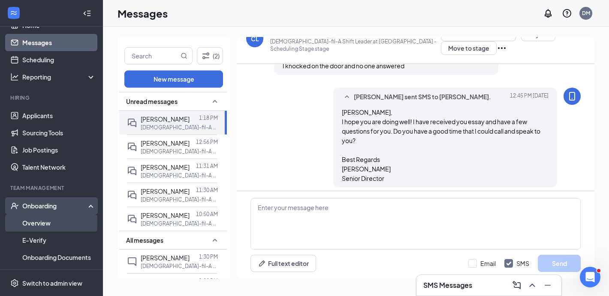
click at [58, 218] on link "Overview" at bounding box center [58, 222] width 73 height 17
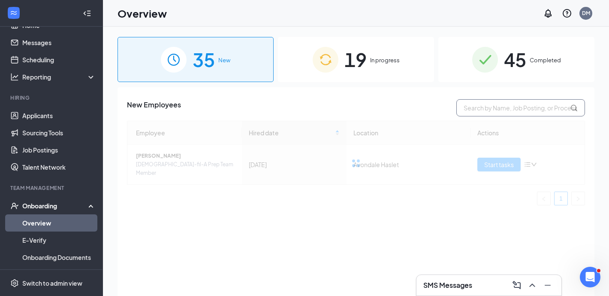
click at [517, 110] on input "text" at bounding box center [520, 107] width 129 height 17
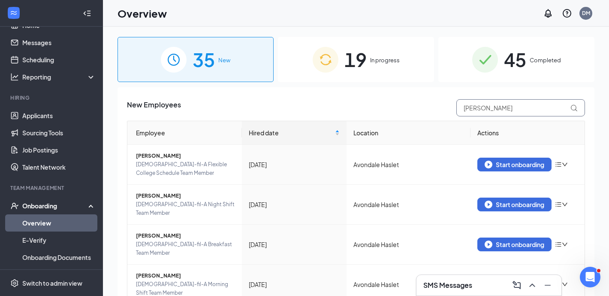
type input "elizabeth"
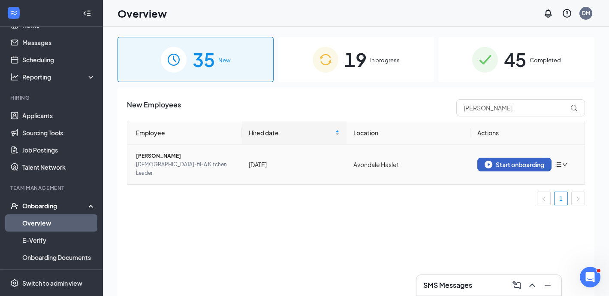
click at [503, 163] on div "Start onboarding" at bounding box center [515, 164] width 60 height 8
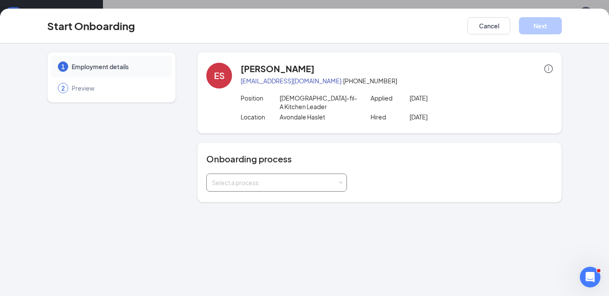
click at [325, 178] on div "Select a process" at bounding box center [275, 182] width 126 height 9
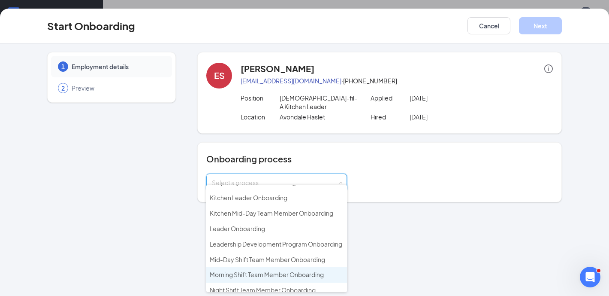
scroll to position [181, 0]
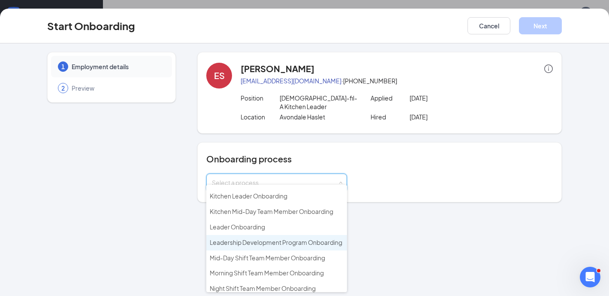
click at [306, 238] on span "Leadership Development Program Onboarding" at bounding box center [276, 242] width 133 height 8
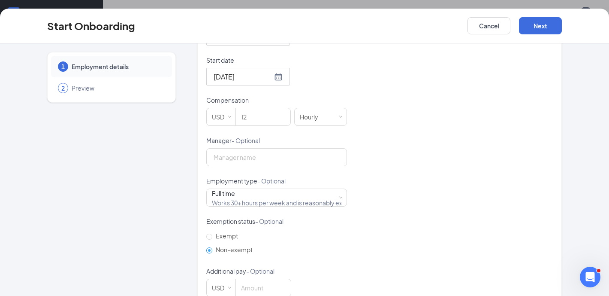
scroll to position [241, 0]
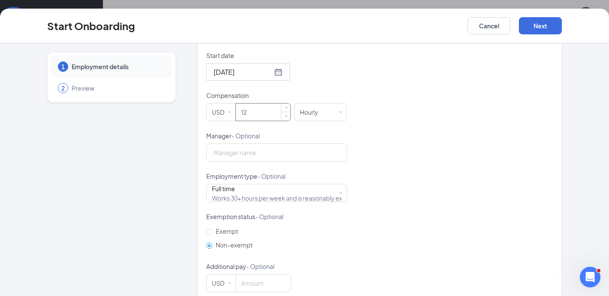
drag, startPoint x: 253, startPoint y: 104, endPoint x: 246, endPoint y: 104, distance: 6.9
click at [246, 104] on input "12" at bounding box center [263, 111] width 54 height 17
type input "16"
click at [415, 206] on div "Hired date Sep 5, 2025 Start date Sep 29, 2025 Compensation USD 16 Hourly Manag…" at bounding box center [379, 151] width 347 height 280
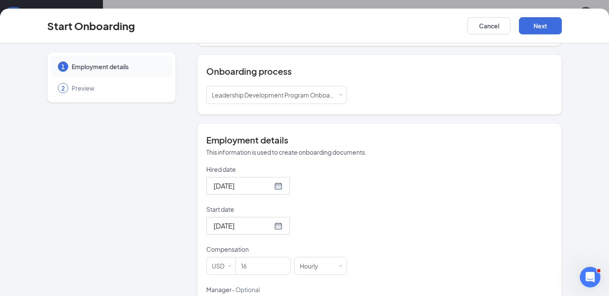
scroll to position [0, 0]
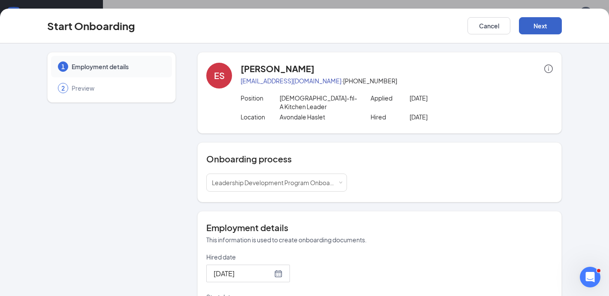
click at [545, 29] on button "Next" at bounding box center [540, 25] width 43 height 17
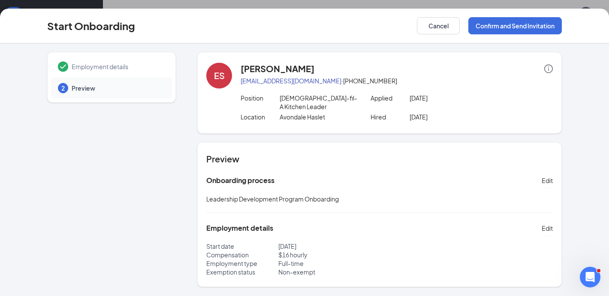
scroll to position [7, 0]
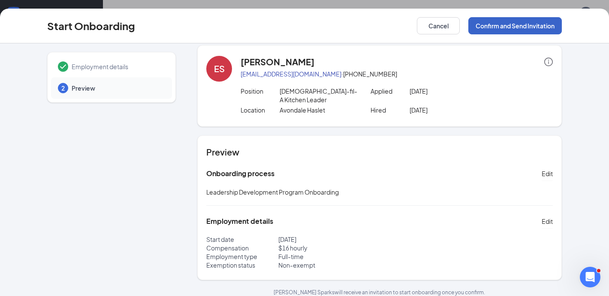
click at [523, 30] on button "Confirm and Send Invitation" at bounding box center [514, 25] width 93 height 17
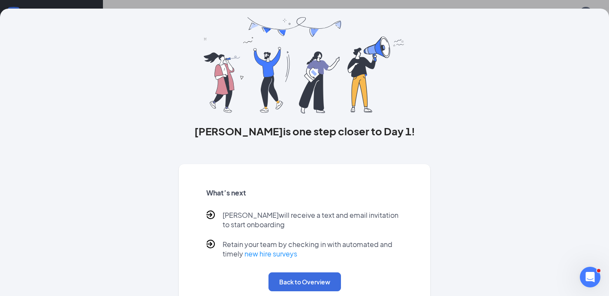
scroll to position [45, 0]
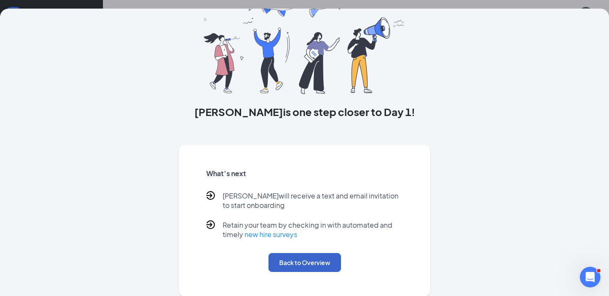
click at [319, 264] on button "Back to Overview" at bounding box center [304, 262] width 72 height 19
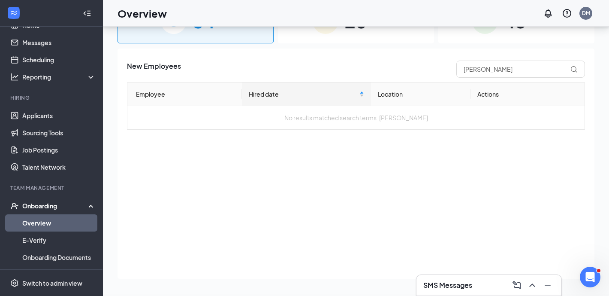
scroll to position [0, 0]
click at [54, 46] on link "Messages" at bounding box center [58, 42] width 73 height 17
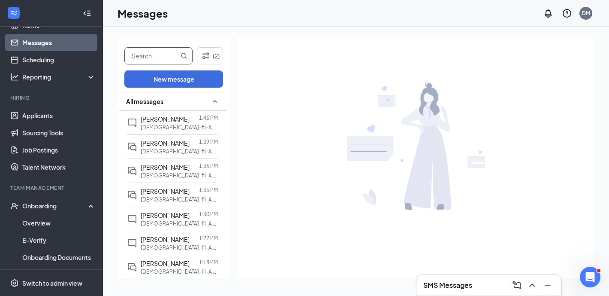
click at [162, 56] on input "text" at bounding box center [152, 56] width 54 height 16
type input "joe"
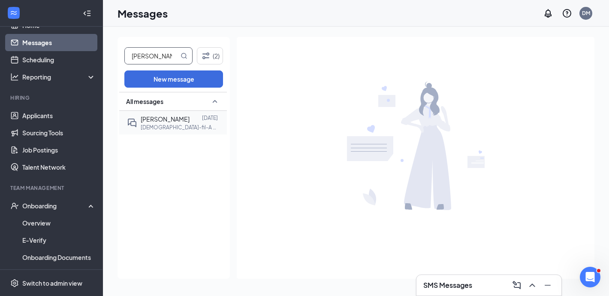
click at [187, 126] on p "Chick-fil-A Morning Shift Team Member at Avondale Haslet" at bounding box center [179, 127] width 77 height 7
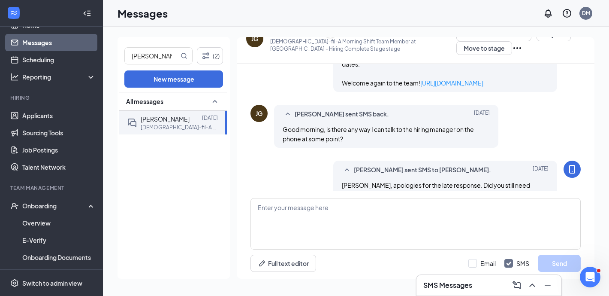
scroll to position [388, 0]
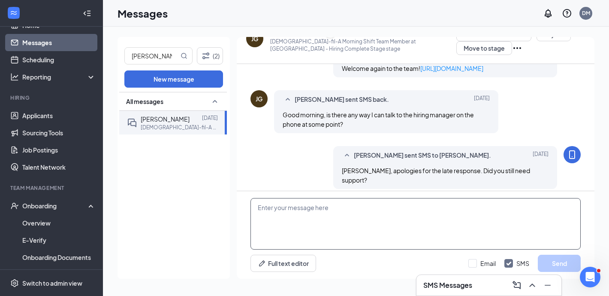
click at [455, 232] on textarea at bounding box center [415, 223] width 330 height 51
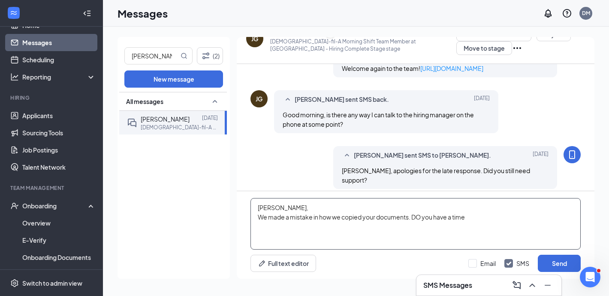
click at [420, 215] on textarea "Joe, We made a mistake in how we copied your documents. DO you have a time" at bounding box center [415, 223] width 330 height 51
click at [495, 222] on textarea "Joe, We made a mistake in how we copied your documents. Do you have a time" at bounding box center [415, 223] width 330 height 51
type textarea "Joe, We made a mistake in how we copied your documents. Do you have a time that…"
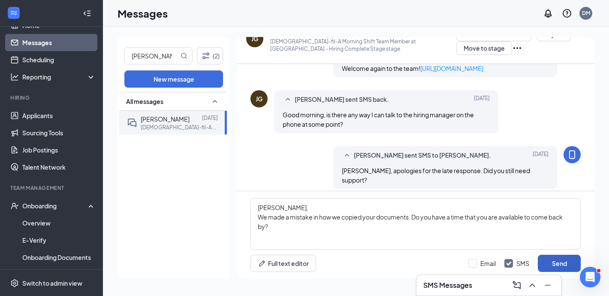
click at [552, 257] on button "Send" at bounding box center [559, 262] width 43 height 17
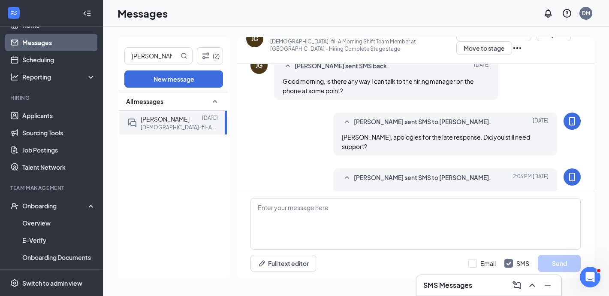
scroll to position [453, 0]
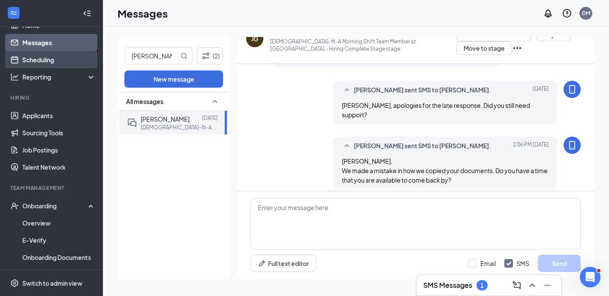
click at [56, 60] on link "Scheduling" at bounding box center [58, 59] width 73 height 17
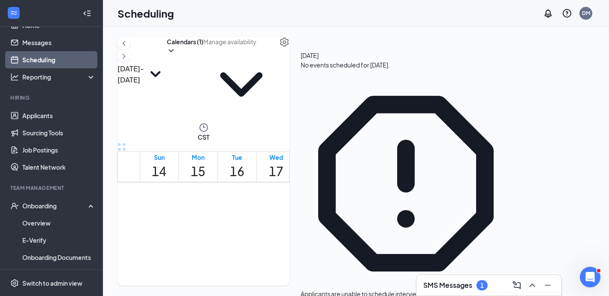
scroll to position [422, 0]
click at [203, 55] on button "Calendars (1)" at bounding box center [185, 46] width 36 height 18
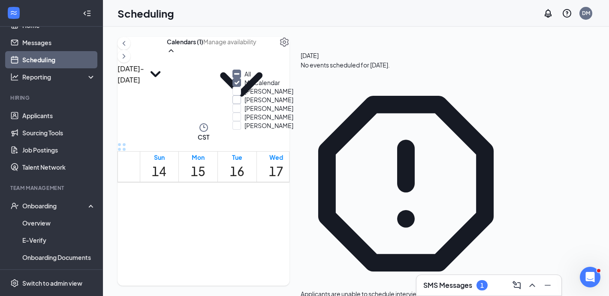
click at [282, 104] on input "[PERSON_NAME]" at bounding box center [262, 99] width 61 height 9
checkbox input "true"
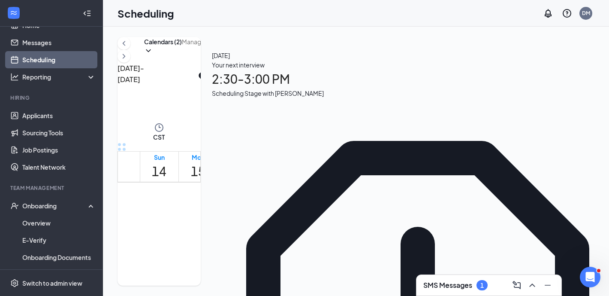
click at [303, 36] on div "Sep 14 - Sep 20 Calendars (2) CST Sun 14 Mon 15 Tue 16 Wed 17 Thu 18 Fri 19 Sat…" at bounding box center [376, 161] width 546 height 269
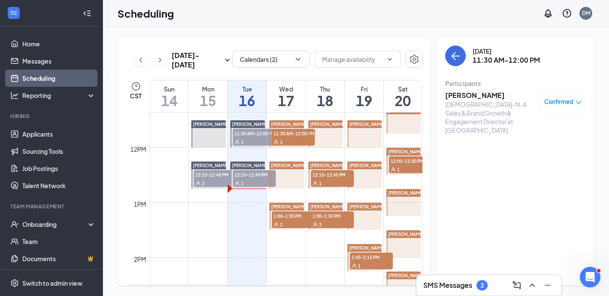
scroll to position [614, 0]
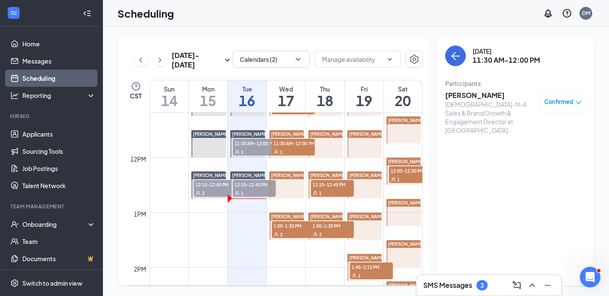
click at [250, 184] on span "12:15-12:45 PM" at bounding box center [254, 184] width 43 height 9
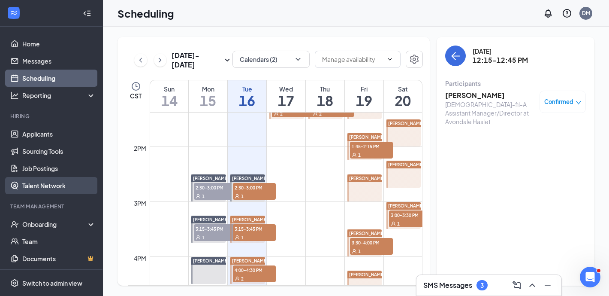
scroll to position [18, 0]
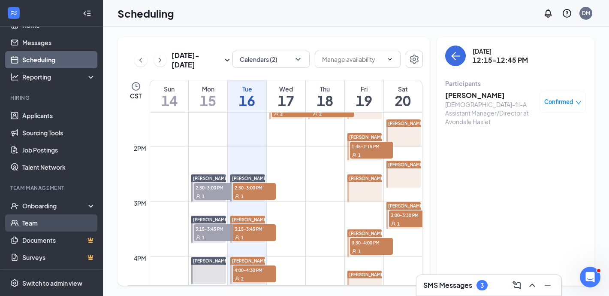
click at [46, 222] on link "Team" at bounding box center [58, 222] width 73 height 17
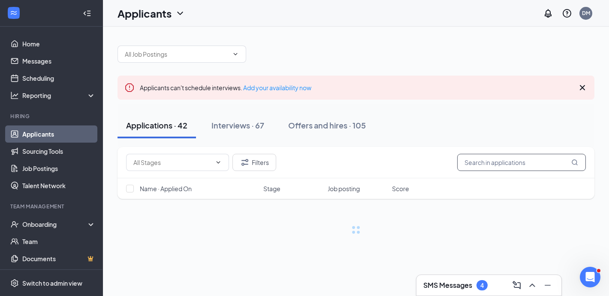
click at [506, 161] on input "text" at bounding box center [521, 162] width 129 height 17
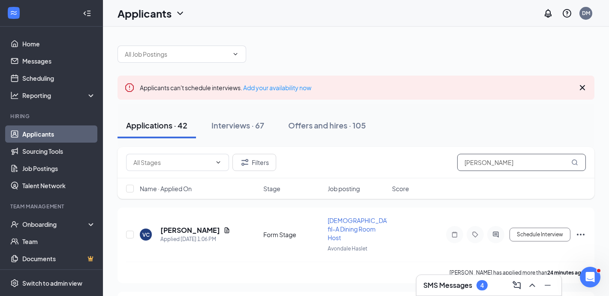
type input "evan cloud"
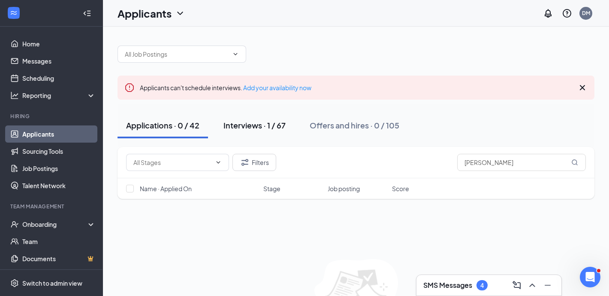
click at [250, 127] on div "Interviews · 1 / 67" at bounding box center [254, 125] width 62 height 11
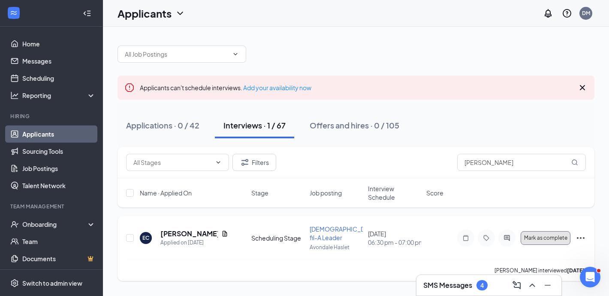
click at [558, 236] on span "Mark as complete" at bounding box center [545, 238] width 43 height 6
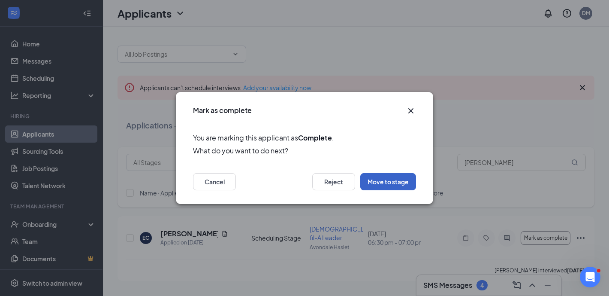
click at [404, 183] on button "Move to stage" at bounding box center [388, 181] width 56 height 17
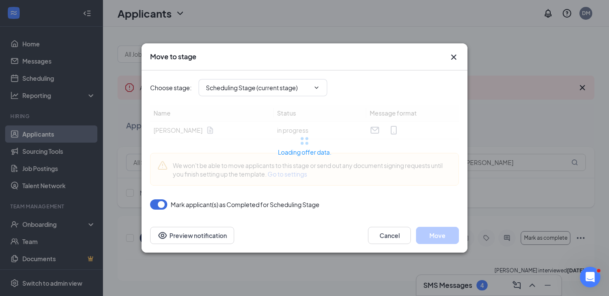
type input "Offer Stage (next stage)"
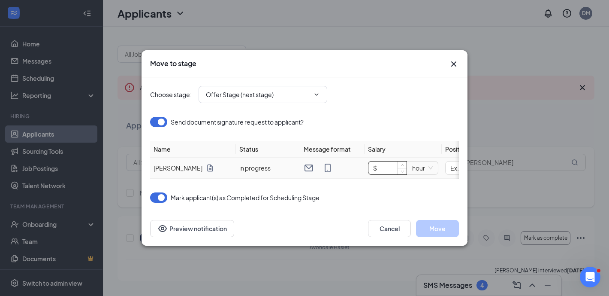
click at [389, 167] on input "$" at bounding box center [387, 167] width 38 height 13
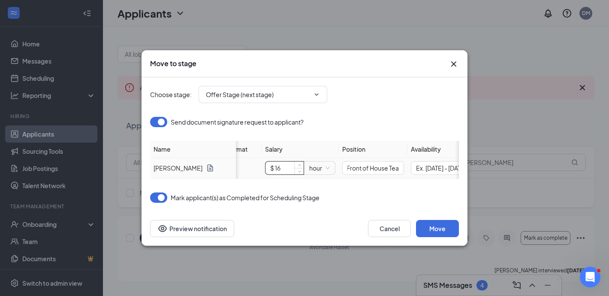
scroll to position [0, 90]
type input "$ 16"
drag, startPoint x: 349, startPoint y: 170, endPoint x: 425, endPoint y: 171, distance: 76.8
click at [425, 171] on tr "Evan Cloud in progress $ 16 hour Ex. part-time position for Front of House Team…" at bounding box center [261, 167] width 429 height 21
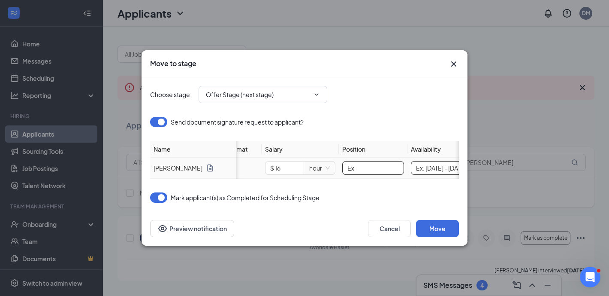
type input "E"
type input "Leadership Development Program"
click at [427, 169] on input "Ex. Monday - Saturday from 8 AM - 5 PM" at bounding box center [442, 168] width 62 height 14
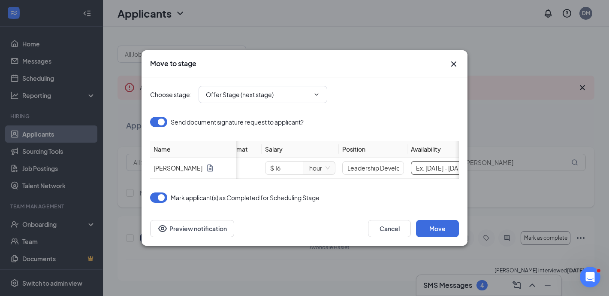
type input "$"
type input "Ex. part-time position for Front of House Team Member"
type input "Ex. Monday - Saturday from 8 AM - 5 PM"
click at [297, 167] on span "Decrease Value" at bounding box center [298, 170] width 9 height 8
type input "$ 16"
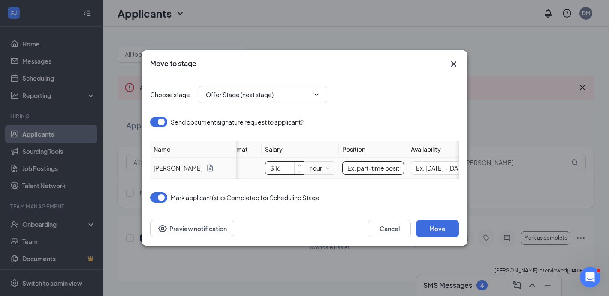
click at [361, 170] on input "Ex. part-time position for Front of House Team Member" at bounding box center [373, 168] width 62 height 14
drag, startPoint x: 348, startPoint y: 168, endPoint x: 425, endPoint y: 169, distance: 76.4
click at [425, 169] on tr "Evan Cloud in progress $ 16 hour Ex. part-time position for Front of House Team…" at bounding box center [261, 167] width 429 height 21
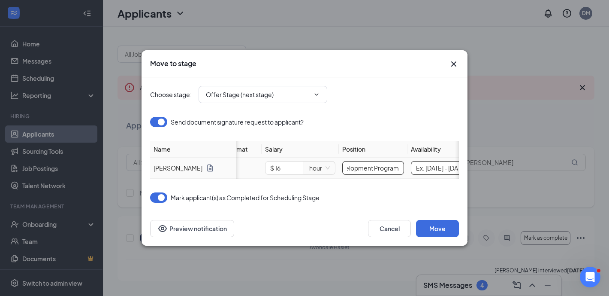
type input "Leadership Development Program"
click at [429, 167] on input "Ex. Monday - Saturday from 8 AM - 5 PM" at bounding box center [442, 168] width 62 height 14
drag, startPoint x: 427, startPoint y: 169, endPoint x: 398, endPoint y: 169, distance: 29.2
click at [398, 169] on tr "Evan Cloud in progress $ 16 hour Leadership Development Program Ex. Monday - Sa…" at bounding box center [261, 167] width 429 height 21
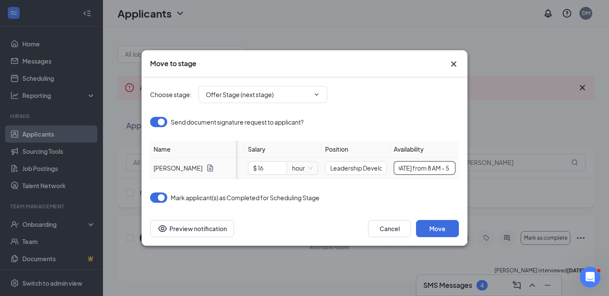
scroll to position [0, 50]
drag, startPoint x: 426, startPoint y: 168, endPoint x: 467, endPoint y: 166, distance: 40.8
click at [467, 166] on div "Choose stage : Offer Stage (next stage) Send document signature request to appl…" at bounding box center [305, 144] width 326 height 134
type input "Monday - Saturday Open Availability"
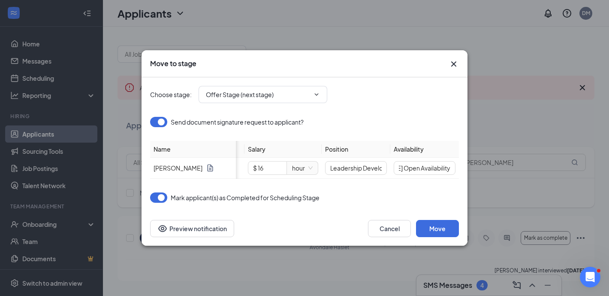
click at [413, 203] on div "Choose stage : Offer Stage (next stage) Send document signature request to appl…" at bounding box center [304, 144] width 309 height 134
click at [439, 228] on button "Move" at bounding box center [437, 228] width 43 height 17
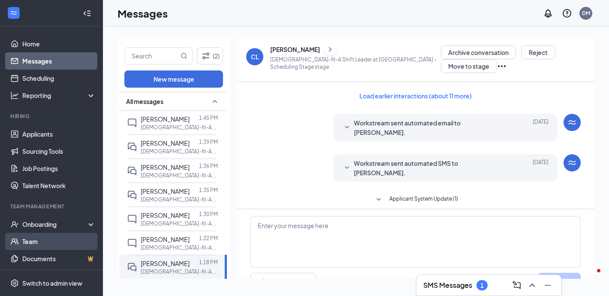
click at [41, 245] on link "Team" at bounding box center [58, 240] width 73 height 17
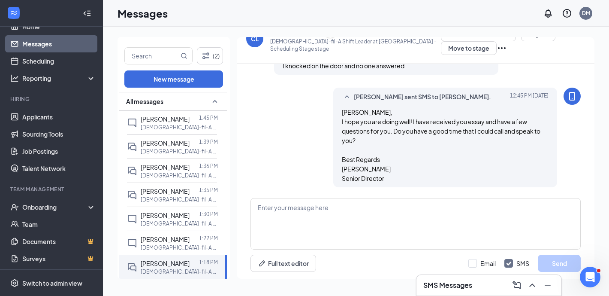
scroll to position [18, 0]
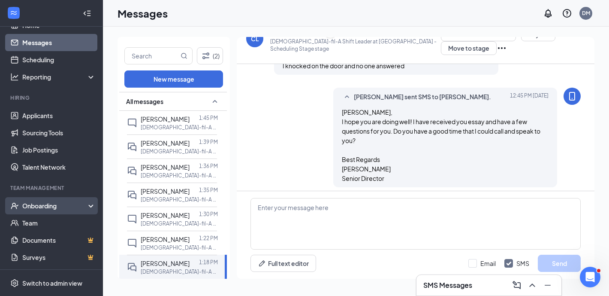
click at [71, 206] on div "Onboarding" at bounding box center [55, 205] width 66 height 9
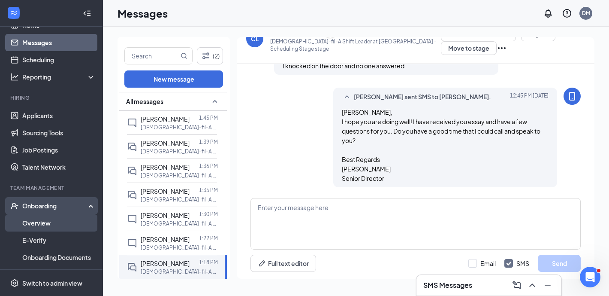
click at [62, 221] on link "Overview" at bounding box center [58, 222] width 73 height 17
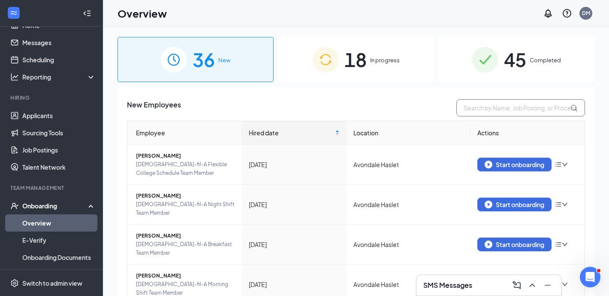
click at [475, 107] on input "text" at bounding box center [520, 107] width 129 height 17
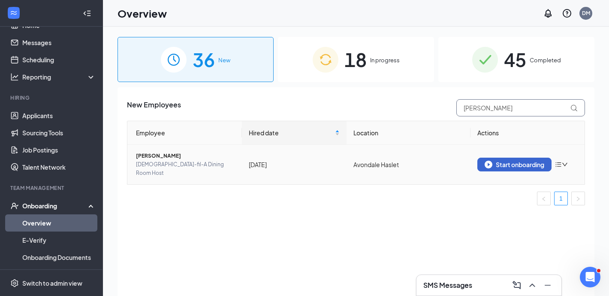
type input "misael"
click at [498, 160] on div "Start onboarding" at bounding box center [515, 164] width 60 height 8
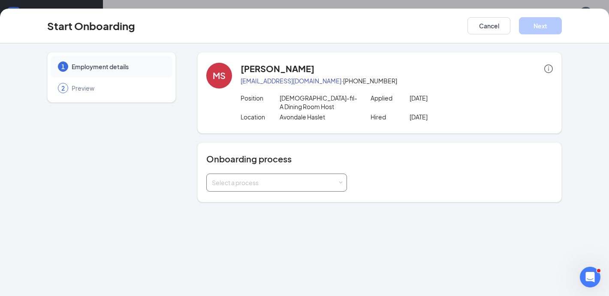
click at [295, 177] on div "Select a process" at bounding box center [277, 182] width 130 height 17
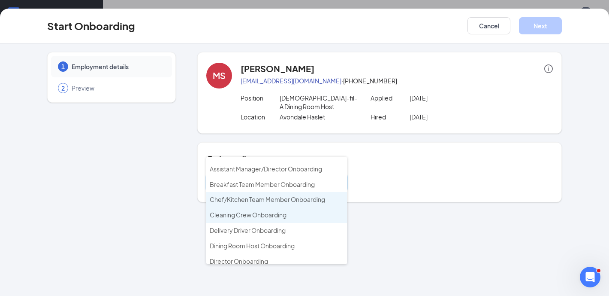
scroll to position [43, 0]
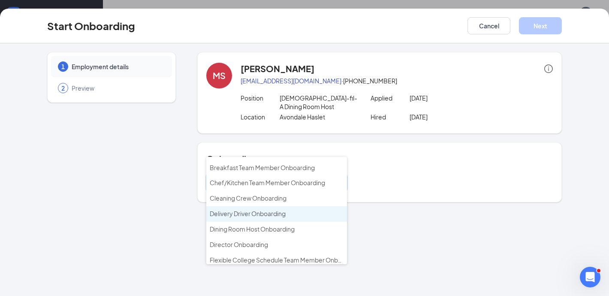
click at [305, 214] on li "Delivery Driver Onboarding" at bounding box center [276, 213] width 141 height 15
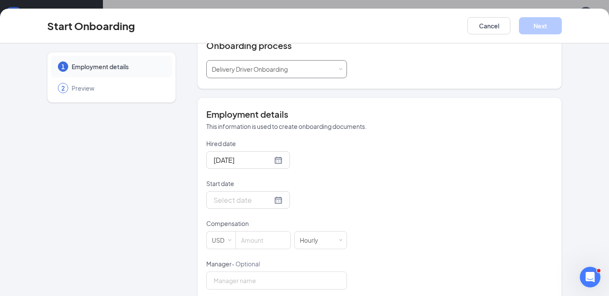
scroll to position [184, 0]
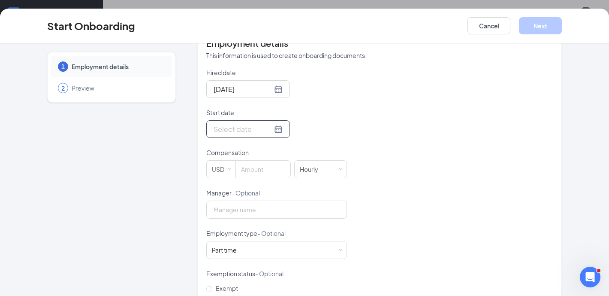
click at [268, 127] on div at bounding box center [248, 129] width 69 height 11
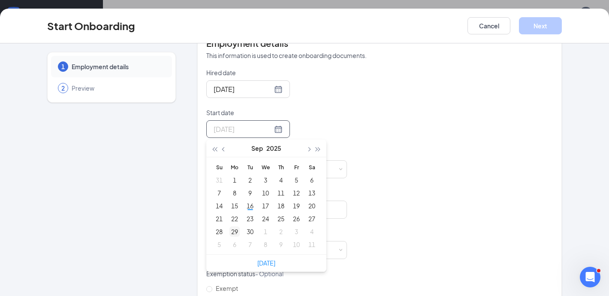
type input "Sep 29, 2025"
click at [233, 227] on div "29" at bounding box center [234, 231] width 10 height 10
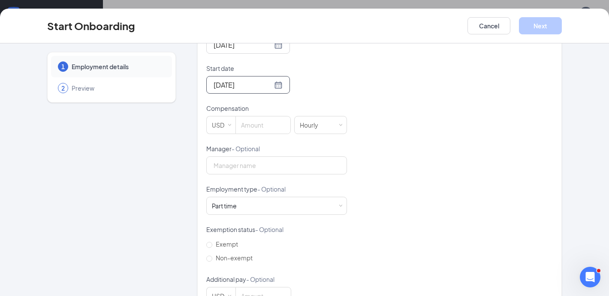
scroll to position [238, 0]
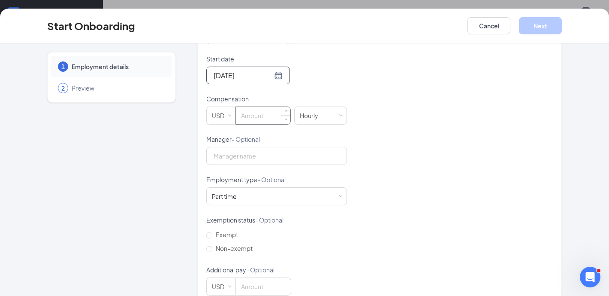
click at [251, 116] on input at bounding box center [263, 115] width 54 height 17
type input "11"
click at [398, 152] on div "Hired date Sep 14, 2025 Start date Sep 29, 2025 Sep 2025 Su Mo Tu We Th Fr Sa 3…" at bounding box center [379, 155] width 347 height 280
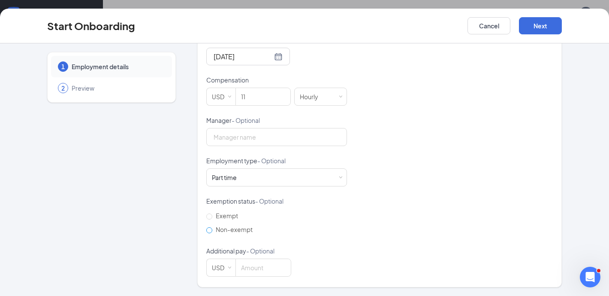
click at [246, 230] on span "Non-exempt" at bounding box center [234, 229] width 44 height 8
click at [212, 230] on input "Non-exempt" at bounding box center [209, 230] width 6 height 6
radio input "true"
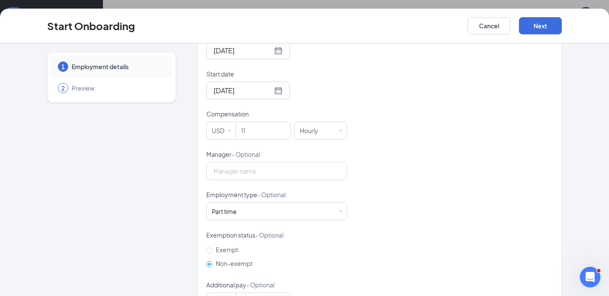
scroll to position [209, 0]
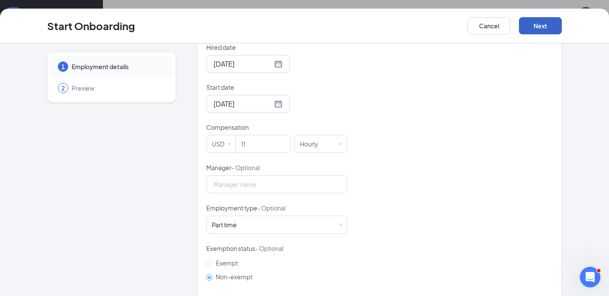
click at [537, 26] on button "Next" at bounding box center [540, 25] width 43 height 17
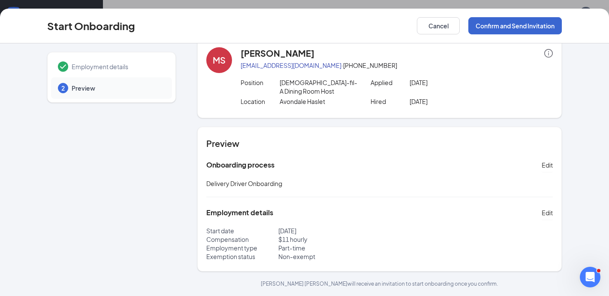
scroll to position [15, 0]
click at [511, 28] on button "Confirm and Send Invitation" at bounding box center [514, 25] width 93 height 17
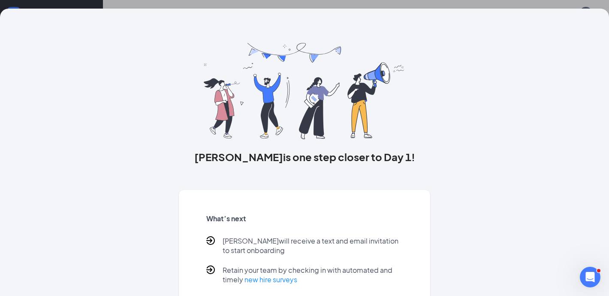
scroll to position [45, 0]
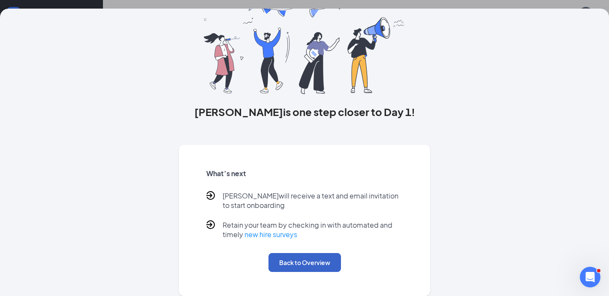
click at [326, 269] on button "Back to Overview" at bounding box center [304, 262] width 72 height 19
